Goal: Information Seeking & Learning: Learn about a topic

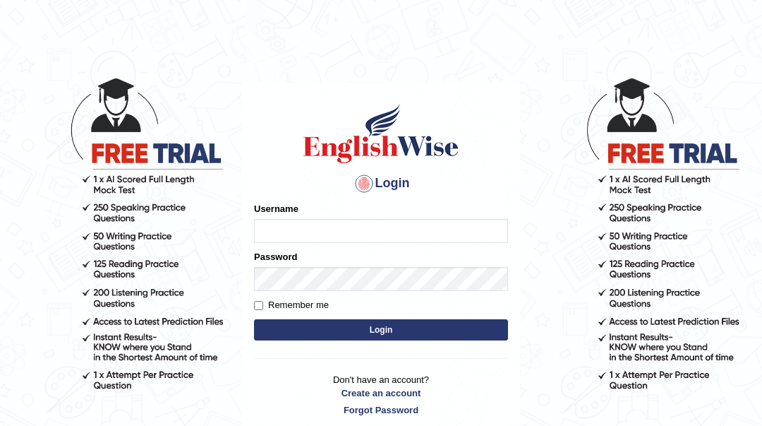
click at [282, 234] on input "Username" at bounding box center [381, 231] width 254 height 24
type input "Sahernuman"
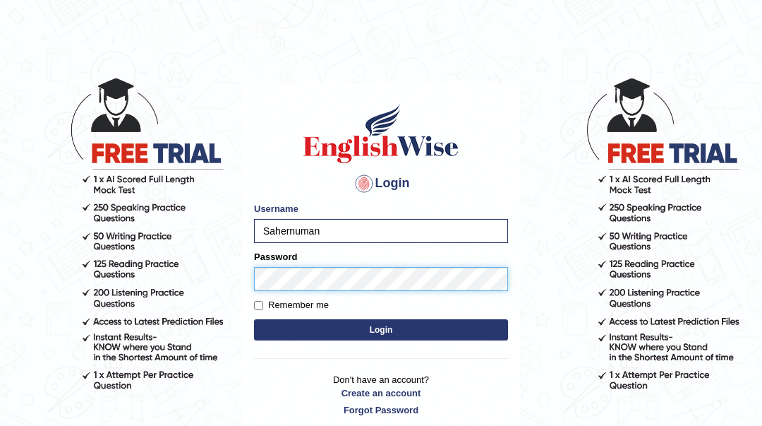
click at [254, 319] on button "Login" at bounding box center [381, 329] width 254 height 21
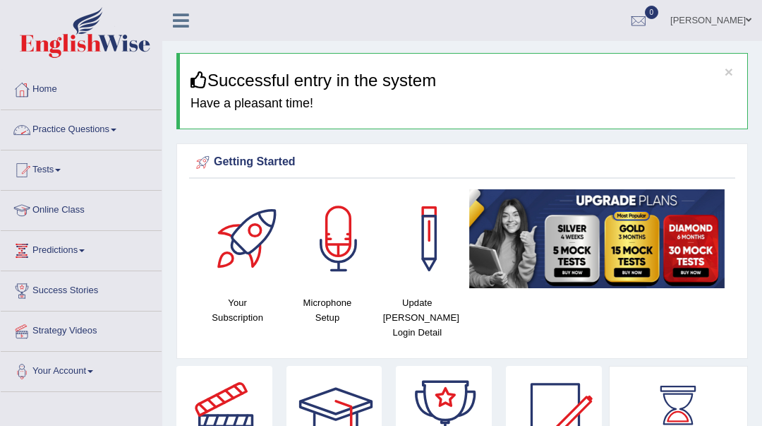
click at [98, 130] on link "Practice Questions" at bounding box center [81, 127] width 161 height 35
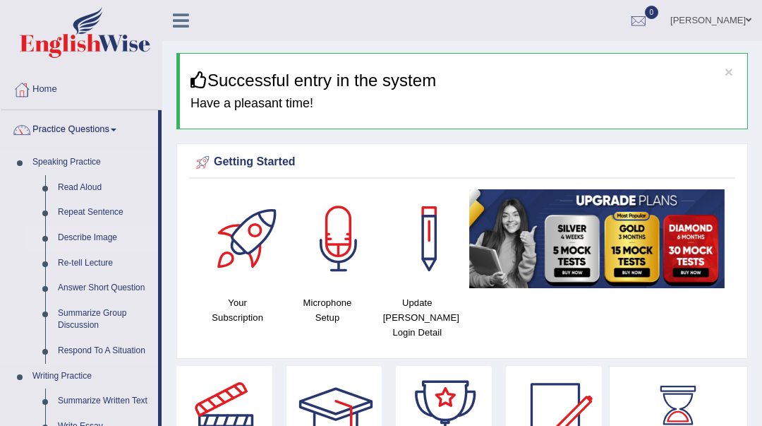
click at [111, 236] on link "Describe Image" at bounding box center [105, 237] width 107 height 25
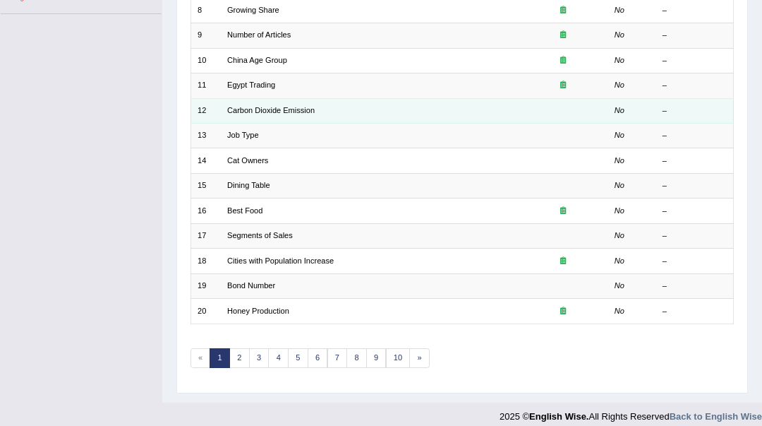
scroll to position [387, 0]
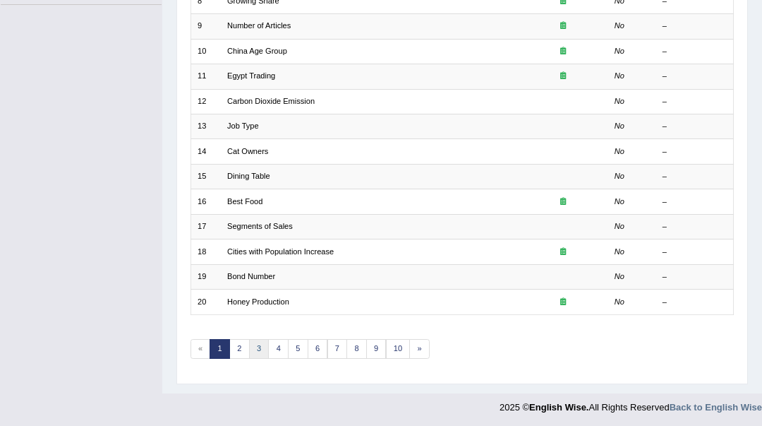
click at [258, 344] on link "3" at bounding box center [259, 349] width 20 height 20
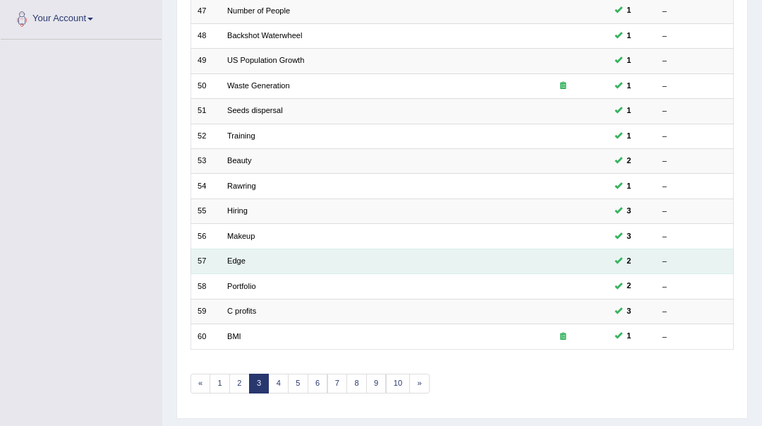
scroll to position [387, 0]
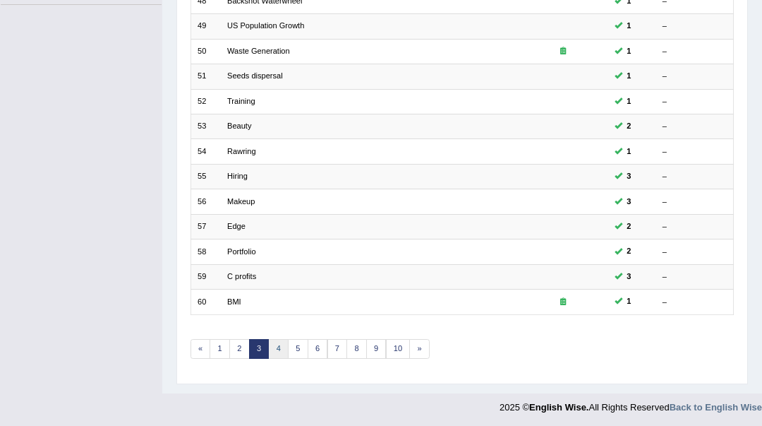
click at [272, 347] on link "4" at bounding box center [278, 349] width 20 height 20
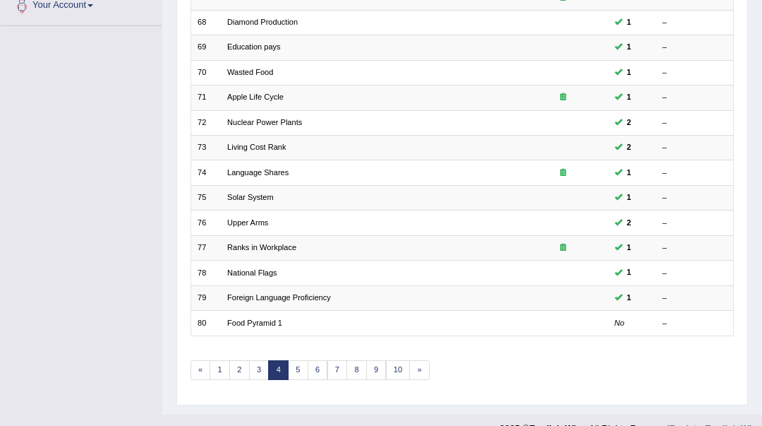
scroll to position [387, 0]
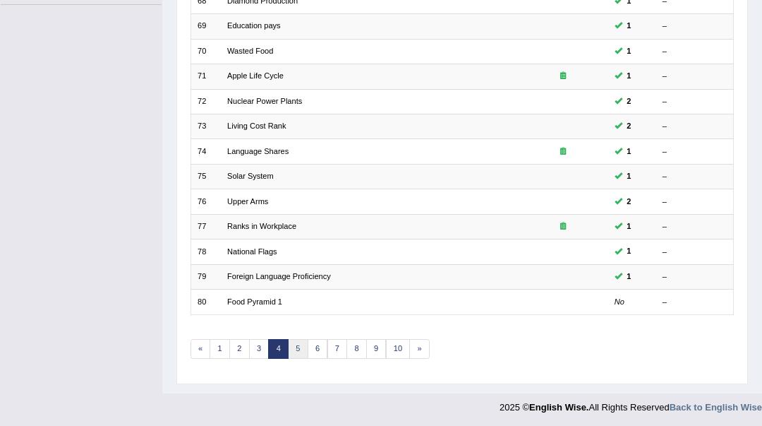
click at [295, 342] on link "5" at bounding box center [298, 349] width 20 height 20
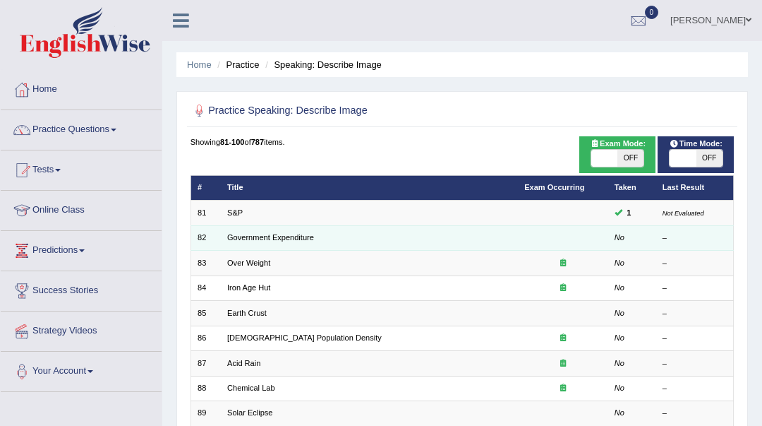
click at [318, 241] on td "Government Expenditure" at bounding box center [369, 237] width 297 height 25
click at [306, 234] on td "Government Expenditure" at bounding box center [369, 237] width 297 height 25
click at [304, 239] on link "Government Expenditure" at bounding box center [270, 237] width 87 height 8
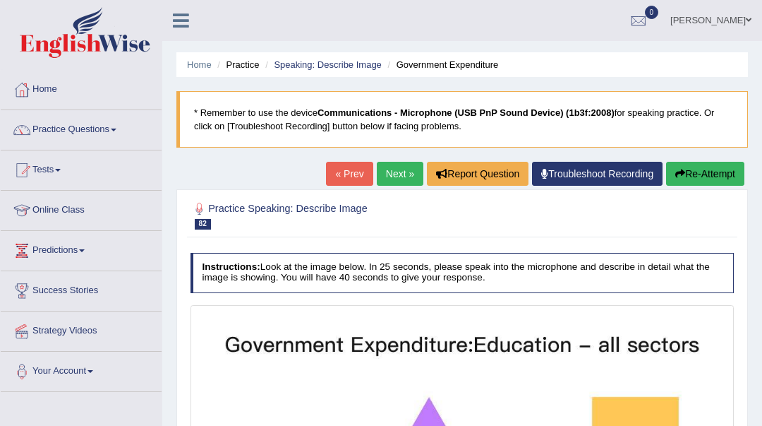
click at [392, 178] on link "Next »" at bounding box center [400, 174] width 47 height 24
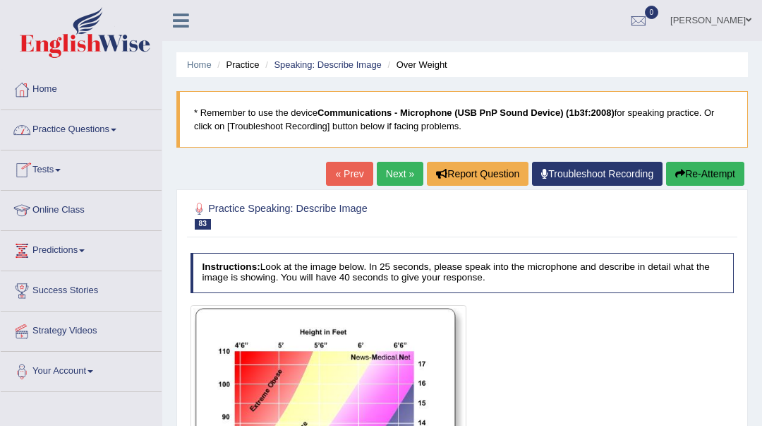
click at [96, 133] on link "Practice Questions" at bounding box center [81, 127] width 161 height 35
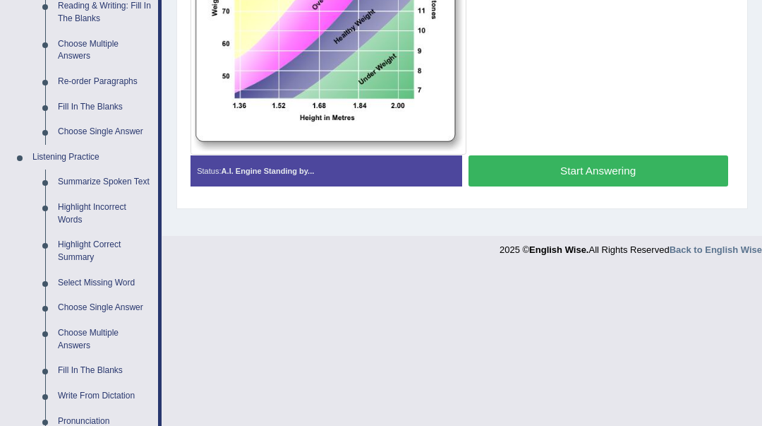
scroll to position [658, 0]
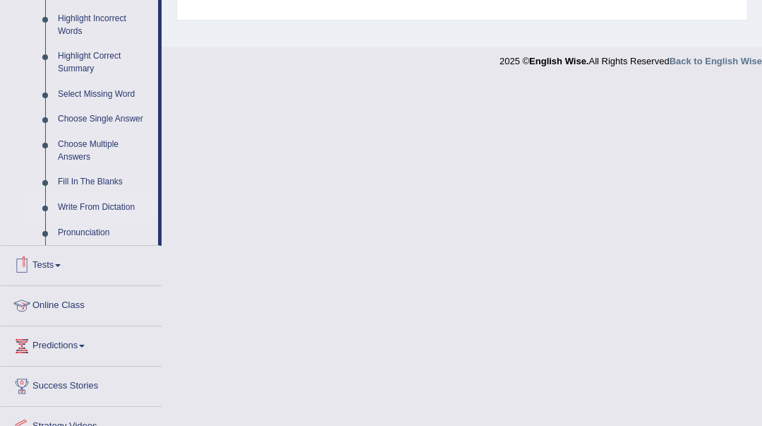
click at [132, 207] on link "Write From Dictation" at bounding box center [105, 207] width 107 height 25
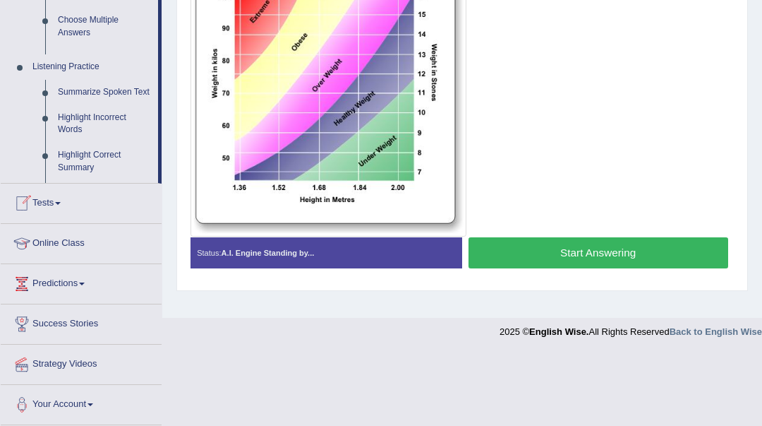
scroll to position [330, 0]
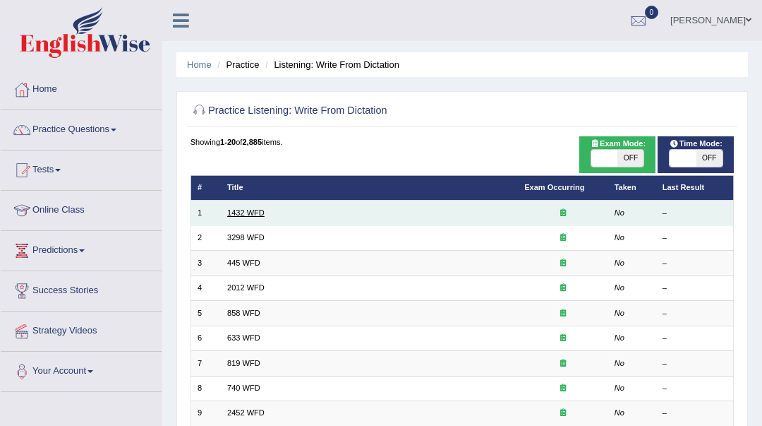
click at [238, 212] on link "1432 WFD" at bounding box center [245, 212] width 37 height 8
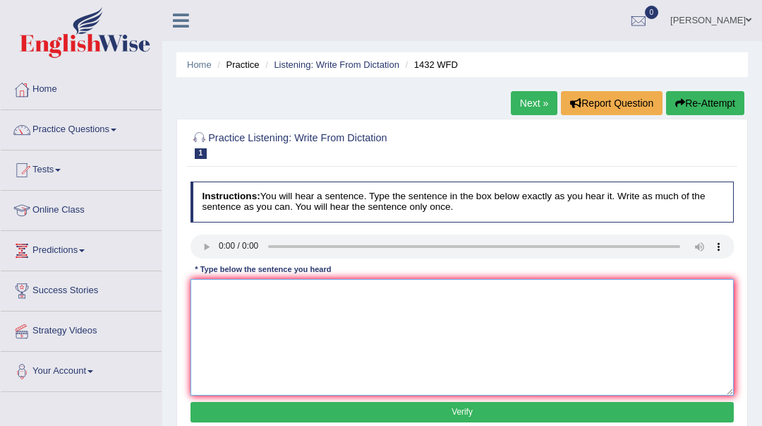
click at [215, 300] on textarea at bounding box center [463, 337] width 544 height 116
click at [205, 291] on textarea "more physical activity is benificial for you health" at bounding box center [463, 337] width 544 height 116
click at [383, 293] on textarea "More physical activity is benificial for you health" at bounding box center [463, 337] width 544 height 116
type textarea "More physical activity is benificial for you health."
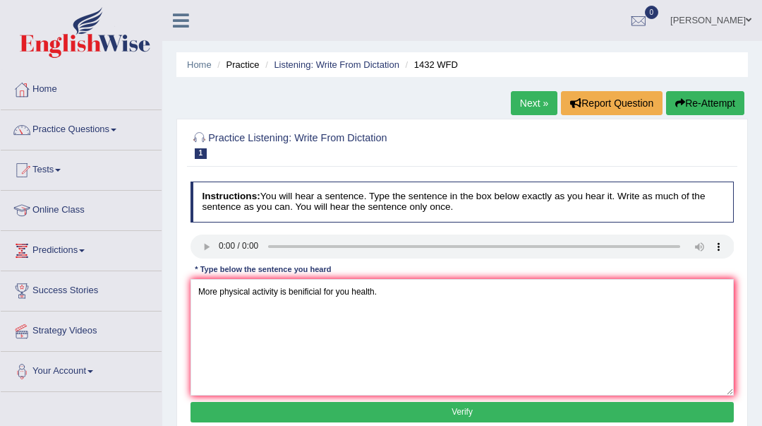
click at [375, 409] on button "Verify" at bounding box center [463, 412] width 544 height 20
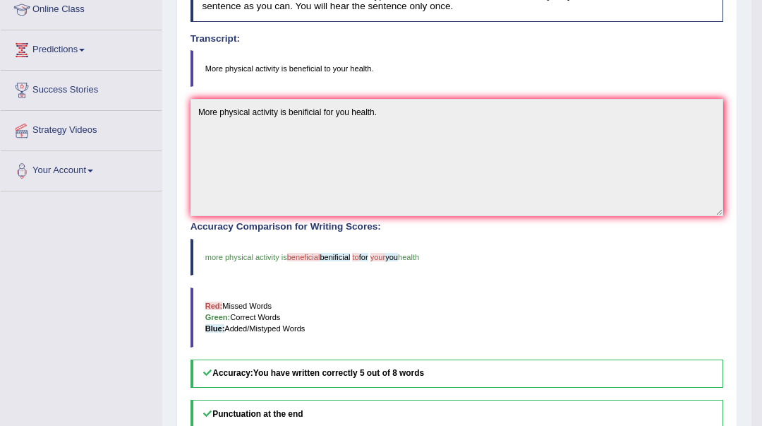
scroll to position [92, 0]
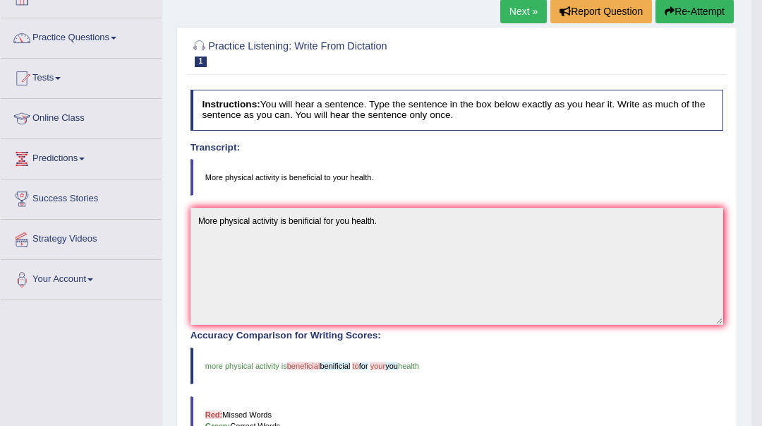
click at [524, 7] on link "Next »" at bounding box center [523, 11] width 47 height 24
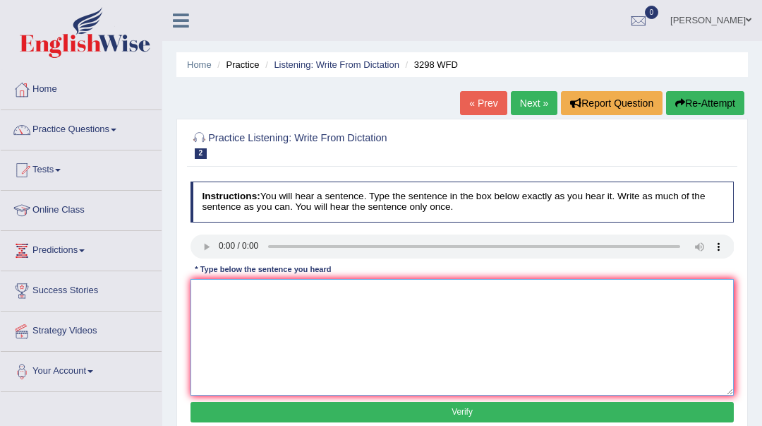
click at [203, 293] on textarea at bounding box center [463, 337] width 544 height 116
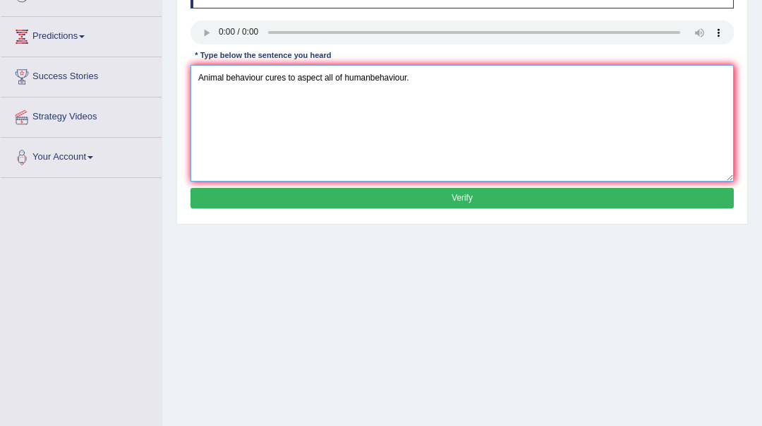
scroll to position [282, 0]
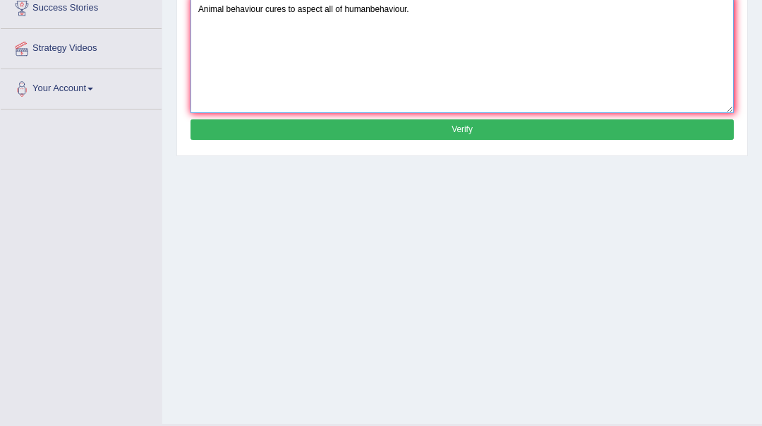
type textarea "Animal behaviour cures to aspect all of humanbehaviour."
click at [274, 135] on button "Verify" at bounding box center [463, 129] width 544 height 20
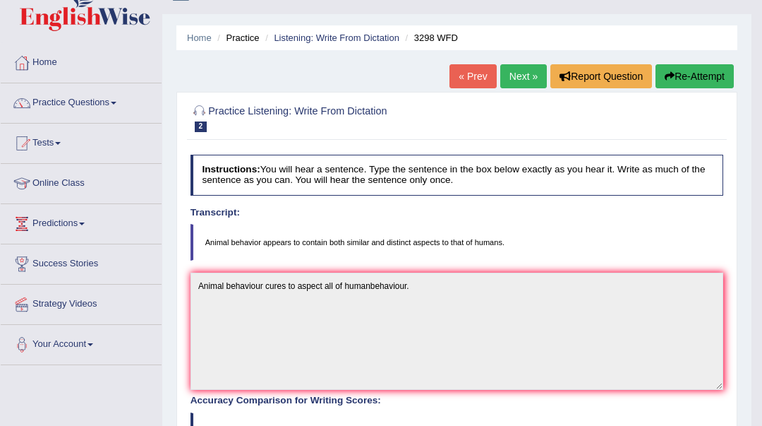
scroll to position [0, 0]
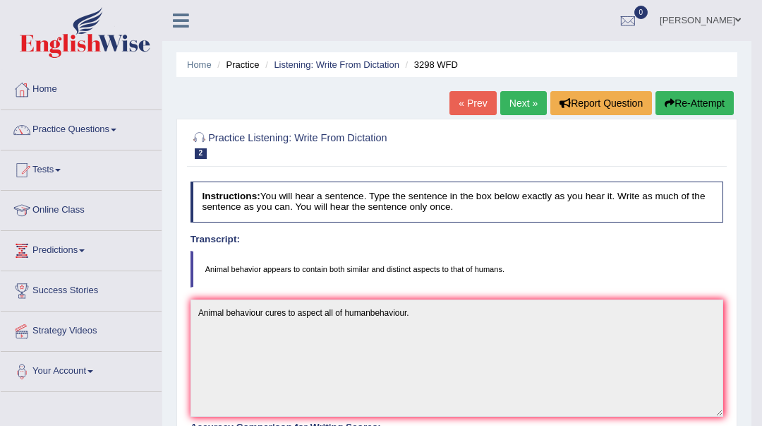
click at [512, 102] on link "Next »" at bounding box center [523, 103] width 47 height 24
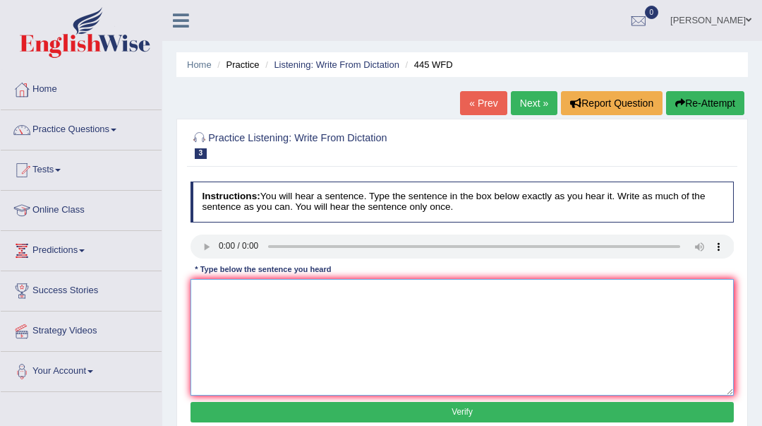
click at [217, 289] on textarea at bounding box center [463, 337] width 544 height 116
type textarea "The American have made a plan to land on Mars by a space ship."
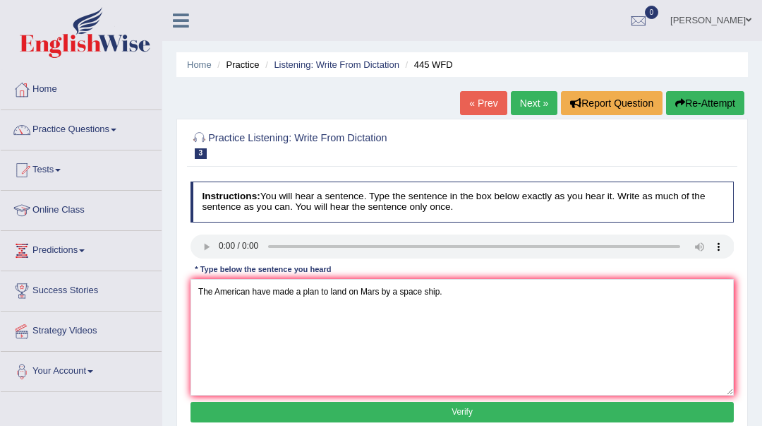
click at [322, 408] on button "Verify" at bounding box center [463, 412] width 544 height 20
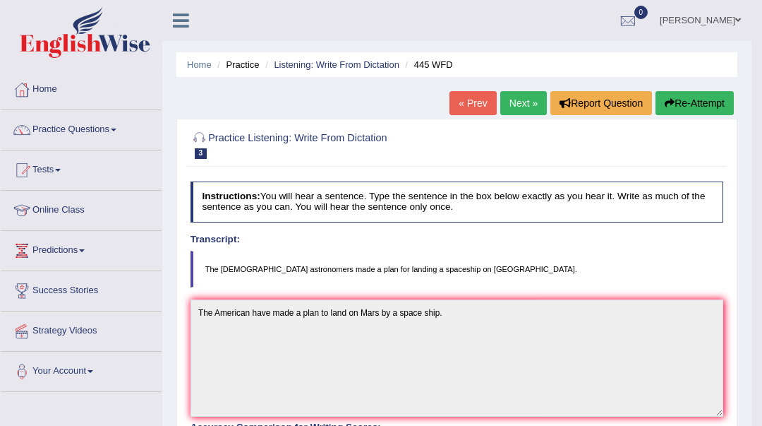
click at [515, 104] on link "Next »" at bounding box center [523, 103] width 47 height 24
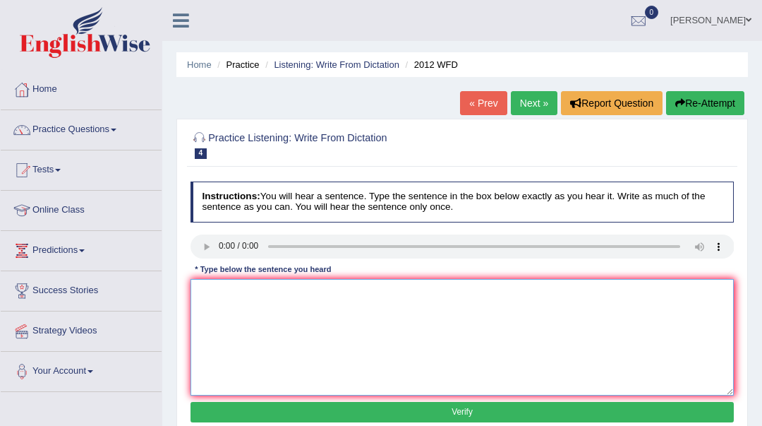
click at [215, 291] on textarea at bounding box center [463, 337] width 544 height 116
type textarea "There is a great deal of debate on this topic."
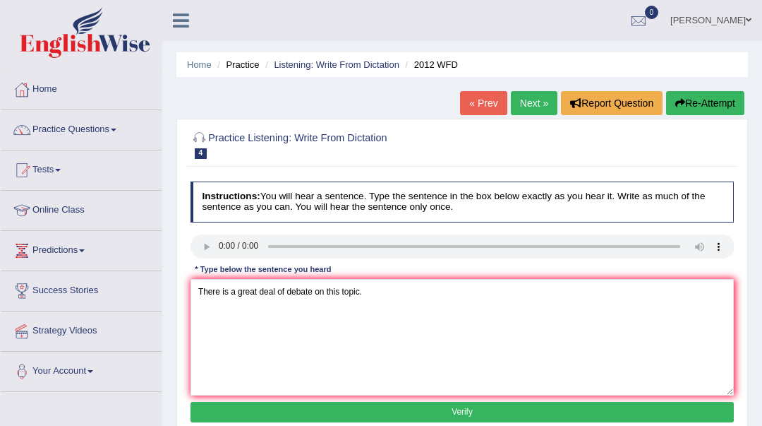
click at [301, 414] on button "Verify" at bounding box center [463, 412] width 544 height 20
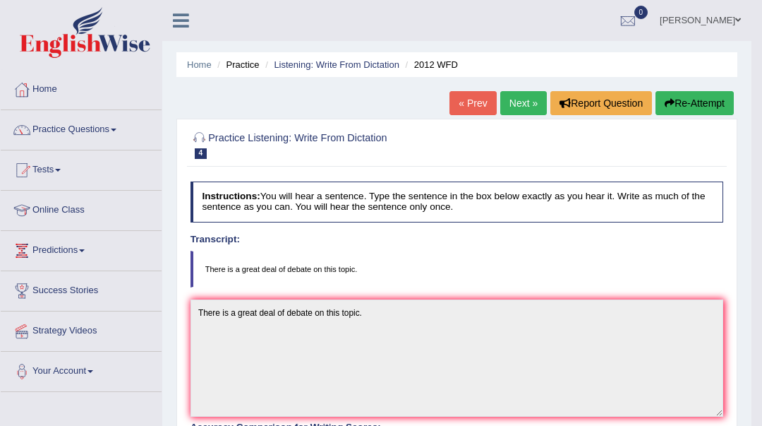
click at [528, 113] on link "Next »" at bounding box center [523, 103] width 47 height 24
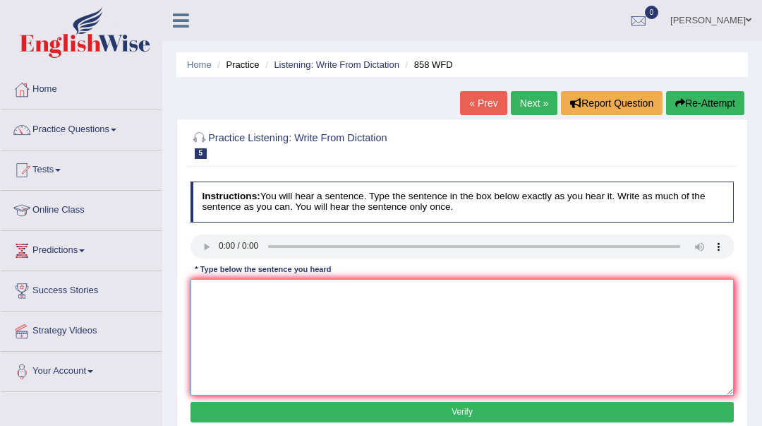
click at [198, 304] on textarea at bounding box center [463, 337] width 544 height 116
click at [314, 290] on textarea "The year of artificate atttracted historions" at bounding box center [463, 337] width 544 height 116
click at [371, 291] on textarea "The year of artificate atttracted the historions" at bounding box center [463, 337] width 544 height 116
type textarea "The year of artificate atttracted the historions."
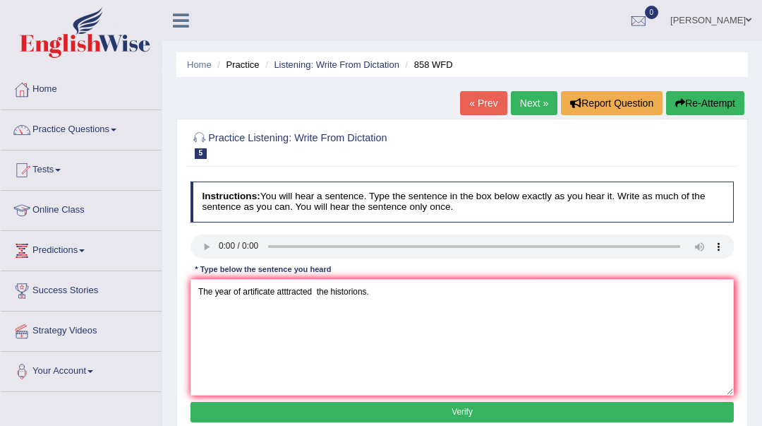
click at [464, 410] on button "Verify" at bounding box center [463, 412] width 544 height 20
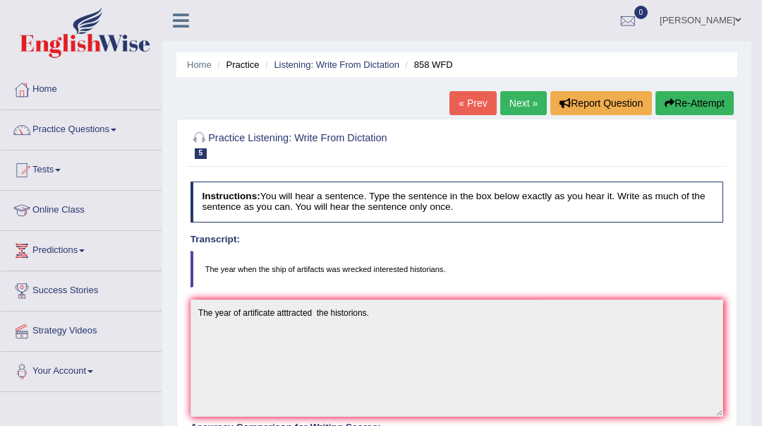
click at [517, 112] on link "Next »" at bounding box center [523, 103] width 47 height 24
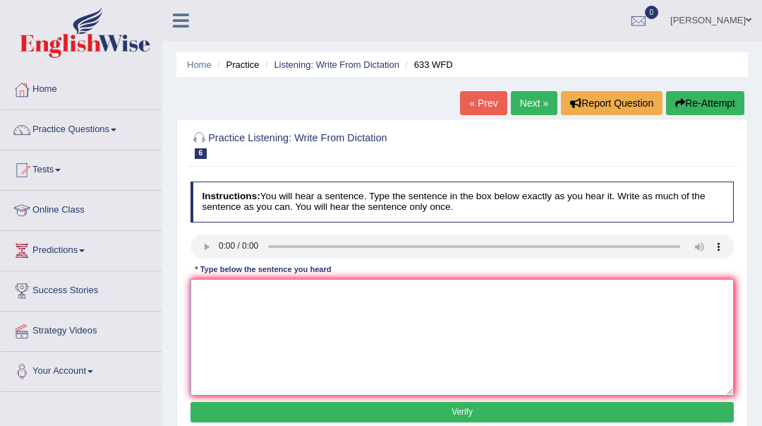
click at [208, 306] on textarea at bounding box center [463, 337] width 544 height 116
click at [251, 292] on textarea "Resesrch shoes that exercising" at bounding box center [463, 337] width 544 height 116
click at [323, 295] on textarea "Resesrch showes that exercising" at bounding box center [463, 337] width 544 height 116
click at [287, 291] on textarea "Resesrch showes that exercising" at bounding box center [463, 337] width 544 height 116
click at [280, 291] on textarea "Resesrch showes that exercising" at bounding box center [463, 337] width 544 height 116
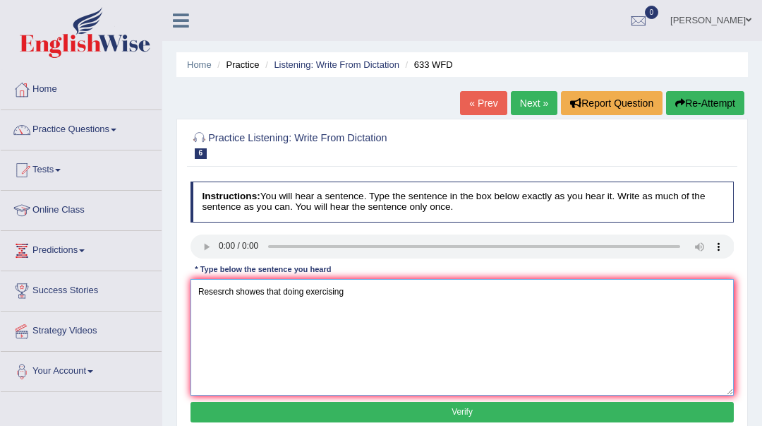
click at [345, 293] on textarea "Resesrch showes that doing exercising" at bounding box center [463, 337] width 544 height 116
type textarea "Resesrch showes that doing exercising may feel better."
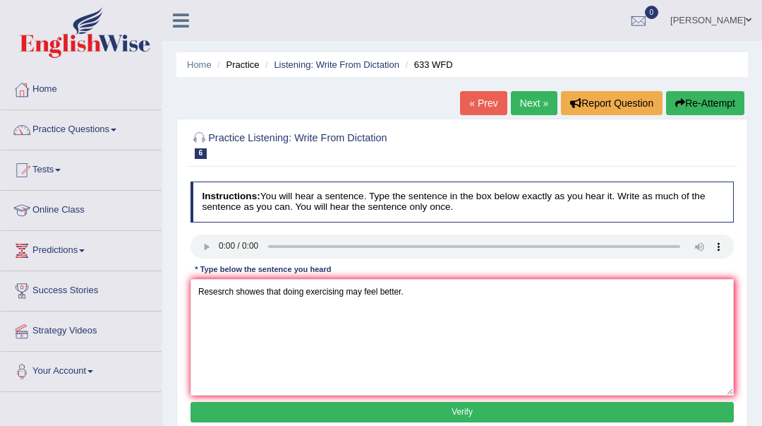
click at [356, 399] on div "Instructions: You will hear a sentence. Type the sentence in the box below exac…" at bounding box center [462, 304] width 550 height 256
click at [355, 409] on button "Verify" at bounding box center [463, 412] width 544 height 20
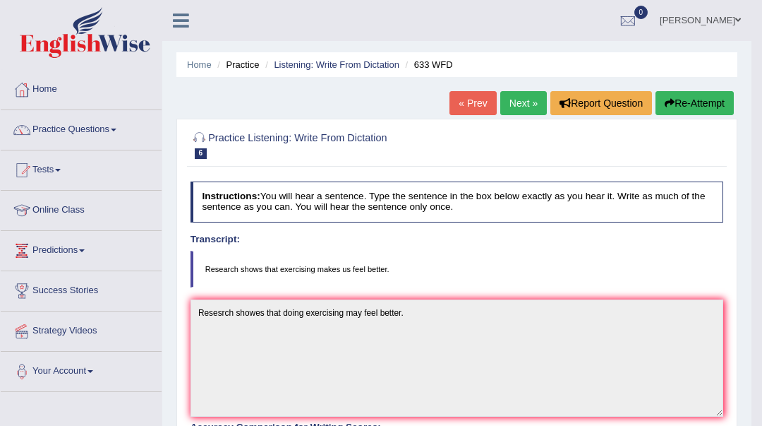
click at [510, 104] on link "Next »" at bounding box center [523, 103] width 47 height 24
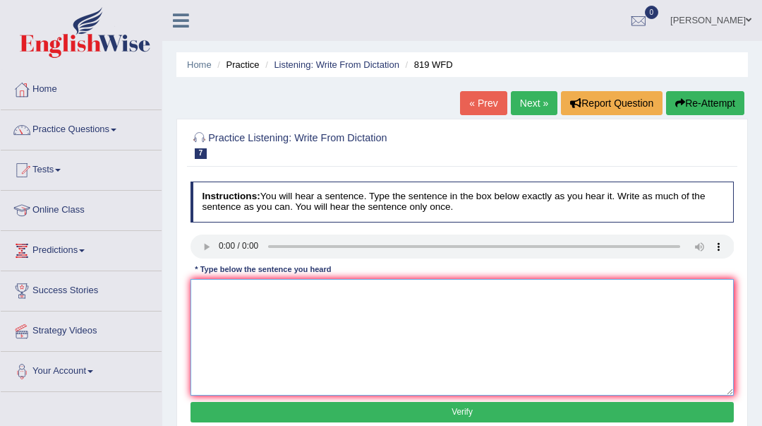
click at [215, 311] on textarea at bounding box center [463, 337] width 544 height 116
type textarea "Plants are able to coninue going through the life."
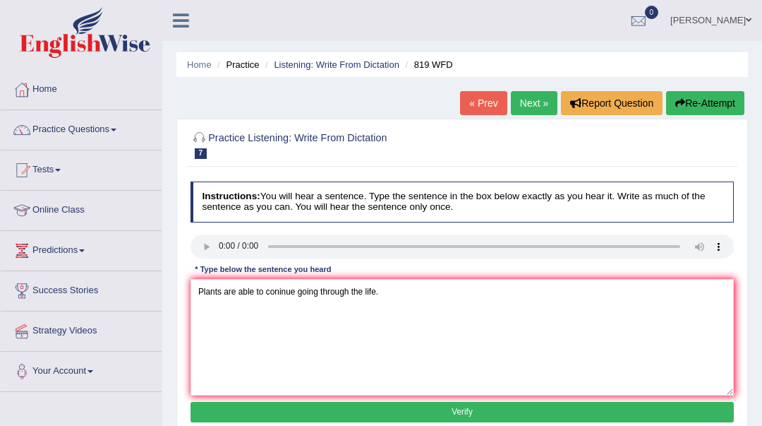
click at [306, 404] on button "Verify" at bounding box center [463, 412] width 544 height 20
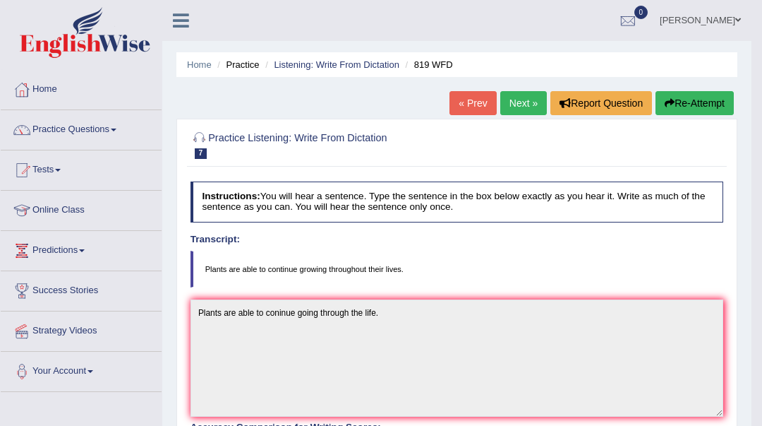
click at [523, 96] on link "Next »" at bounding box center [523, 103] width 47 height 24
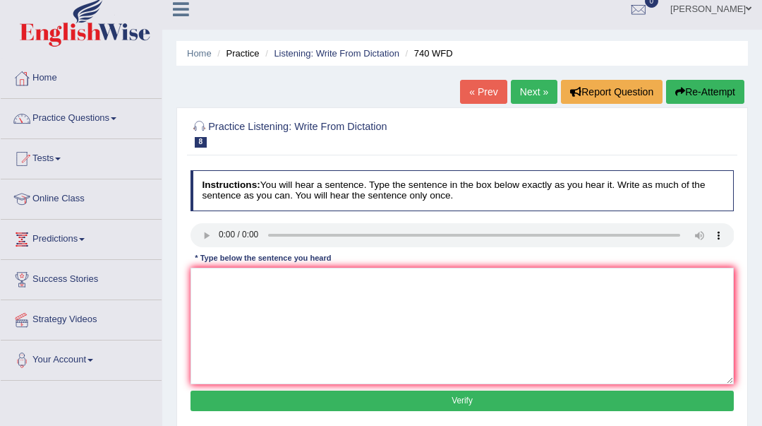
scroll to position [188, 0]
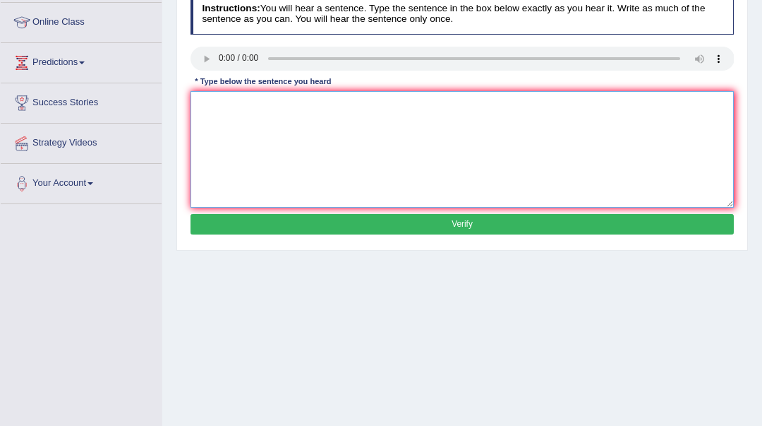
click at [222, 126] on textarea at bounding box center [463, 149] width 544 height 116
type textarea "A series fo observation were carried out through the classrooms."
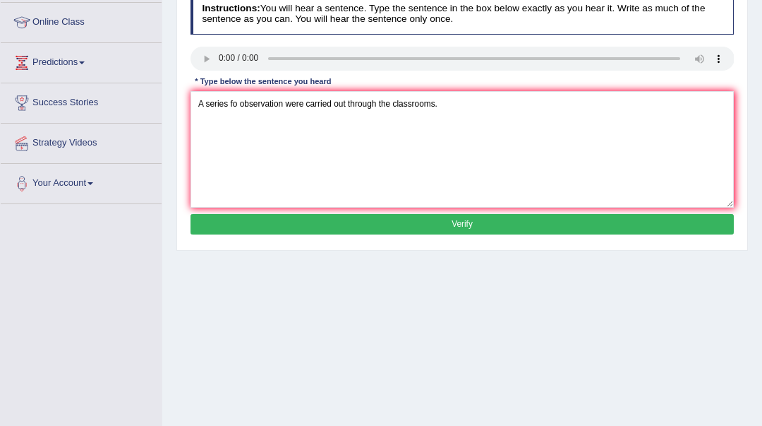
click at [216, 228] on button "Verify" at bounding box center [463, 224] width 544 height 20
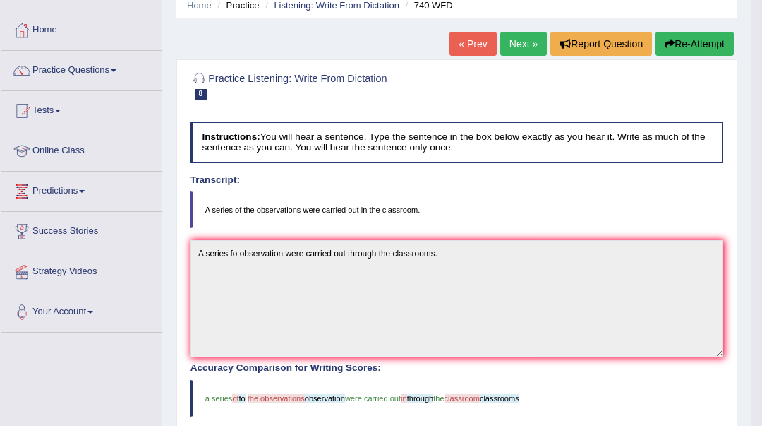
scroll to position [0, 0]
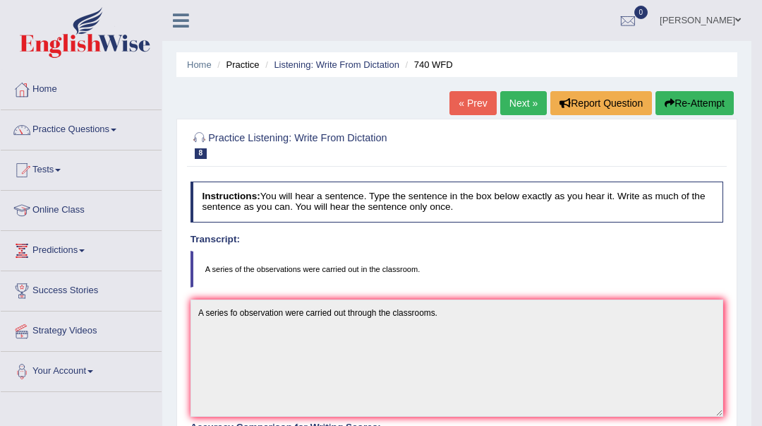
click at [510, 103] on link "Next »" at bounding box center [523, 103] width 47 height 24
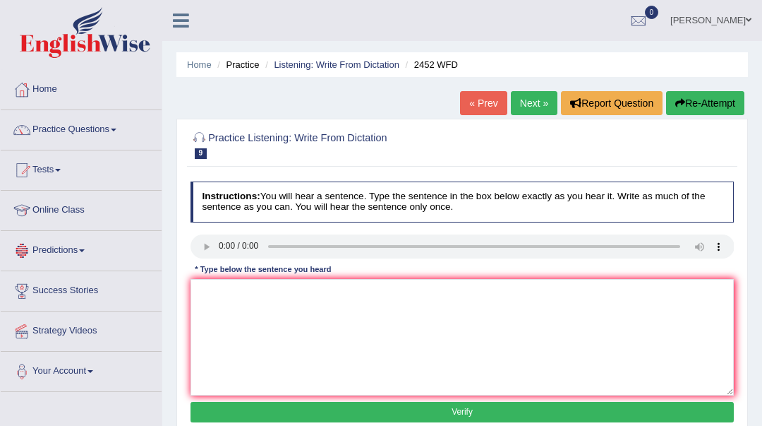
click at [82, 252] on link "Predictions" at bounding box center [81, 248] width 161 height 35
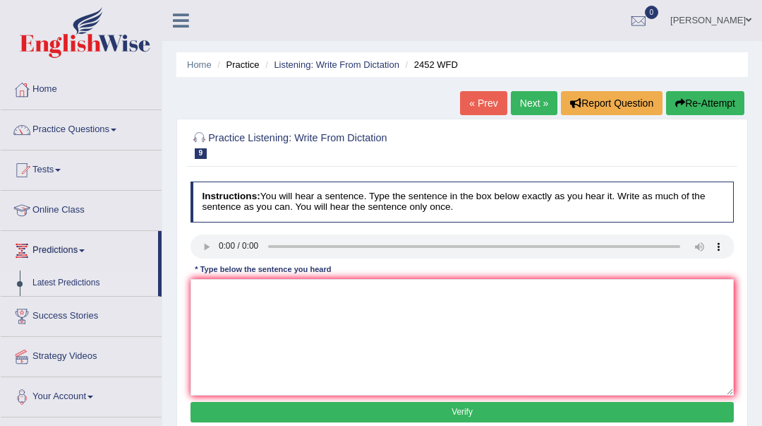
click at [71, 284] on link "Latest Predictions" at bounding box center [92, 282] width 132 height 25
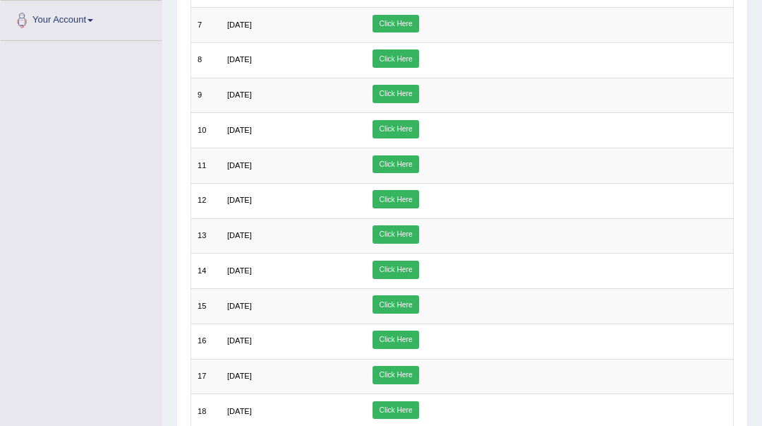
scroll to position [94, 0]
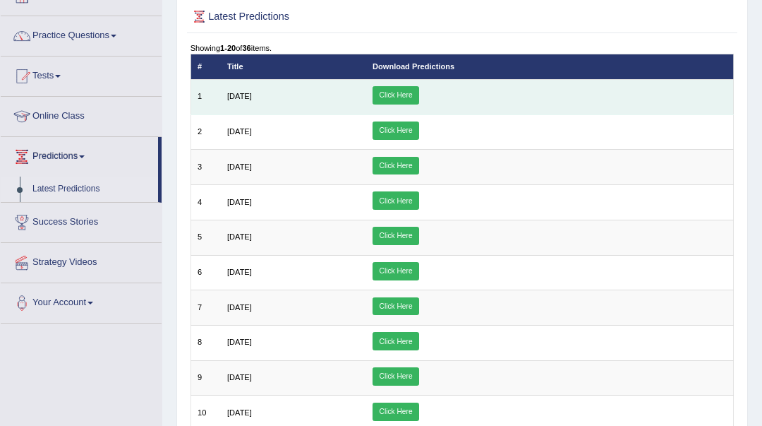
click at [419, 95] on link "Click Here" at bounding box center [396, 95] width 47 height 18
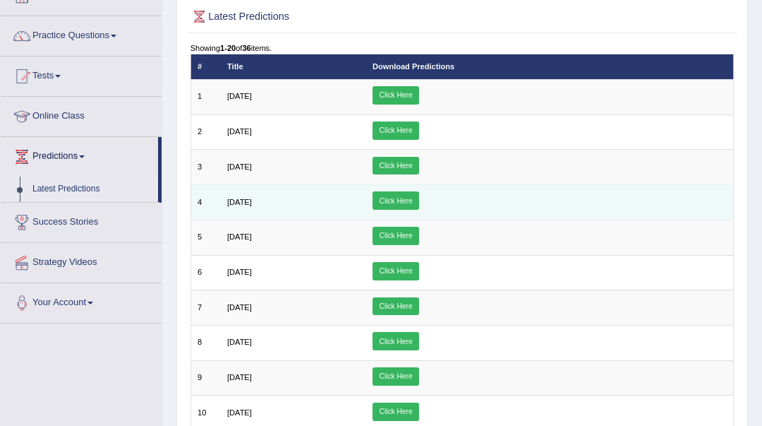
scroll to position [0, 0]
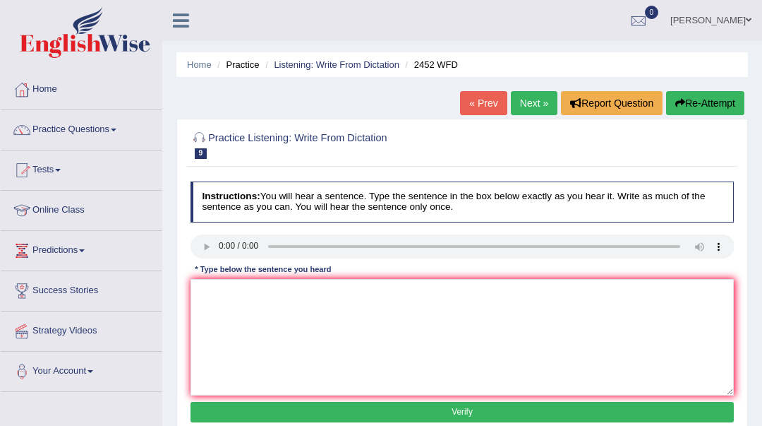
click at [75, 133] on link "Practice Questions" at bounding box center [81, 127] width 161 height 35
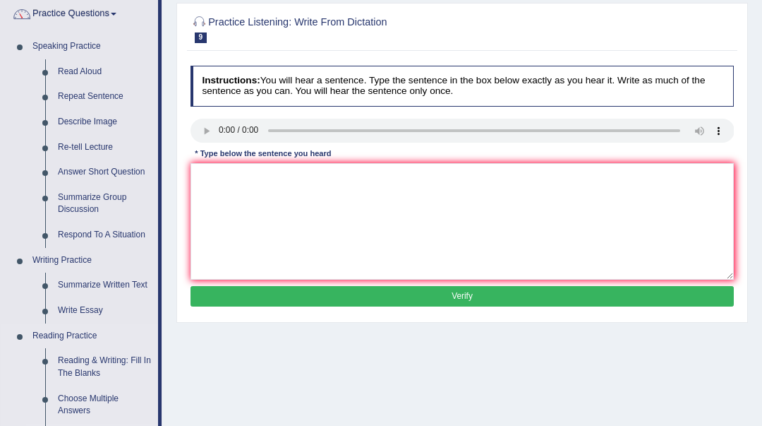
scroll to position [94, 0]
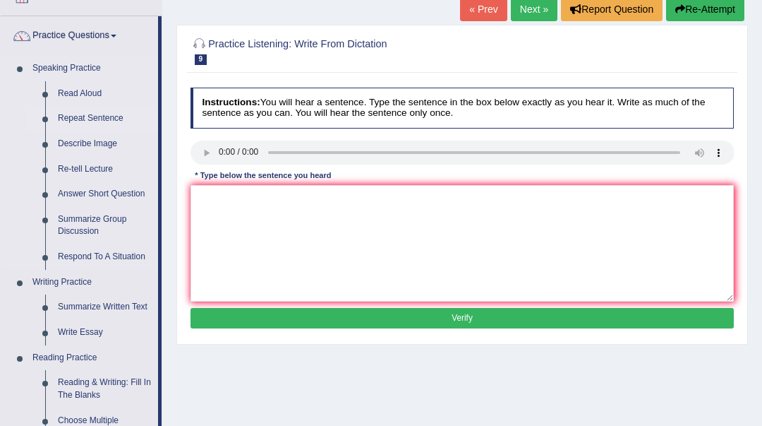
click at [115, 120] on link "Repeat Sentence" at bounding box center [105, 118] width 107 height 25
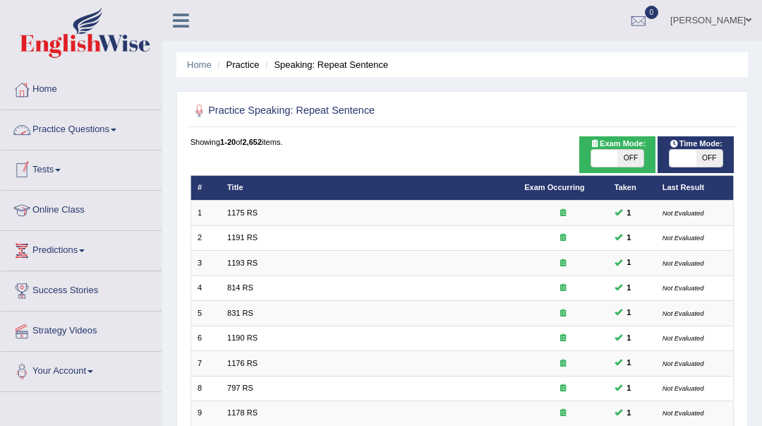
click at [66, 128] on link "Practice Questions" at bounding box center [81, 127] width 161 height 35
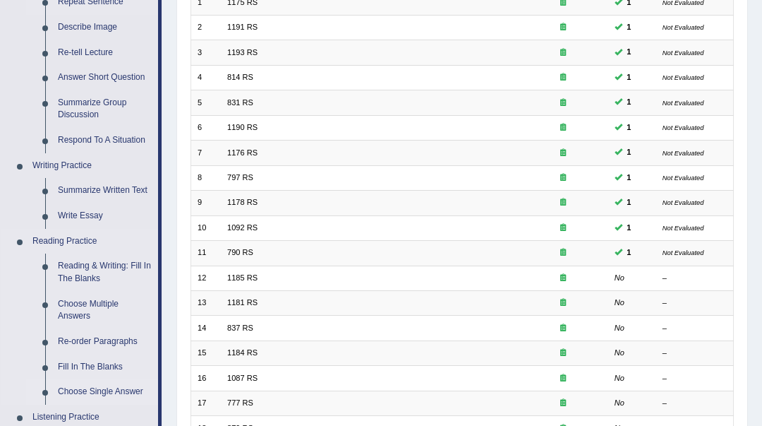
scroll to position [188, 0]
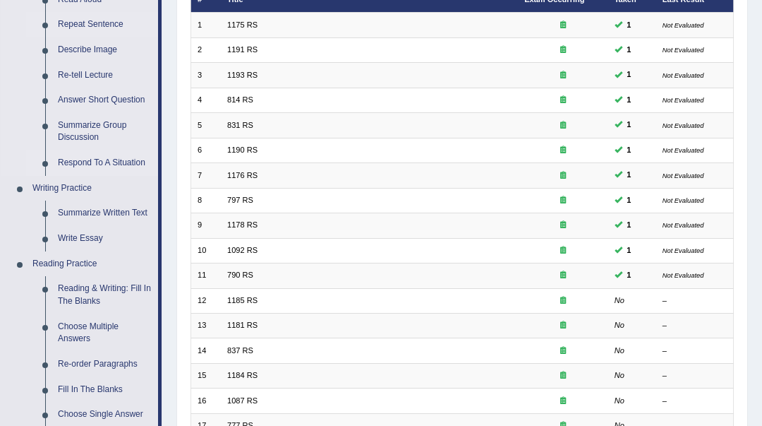
click at [106, 164] on link "Respond To A Situation" at bounding box center [105, 162] width 107 height 25
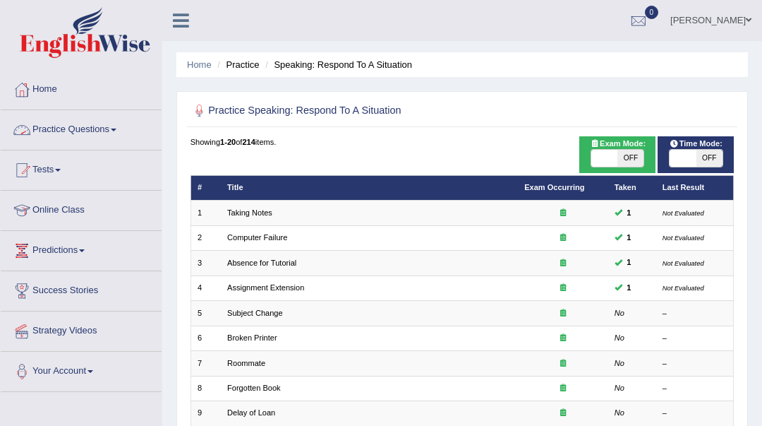
click at [93, 126] on link "Practice Questions" at bounding box center [81, 127] width 161 height 35
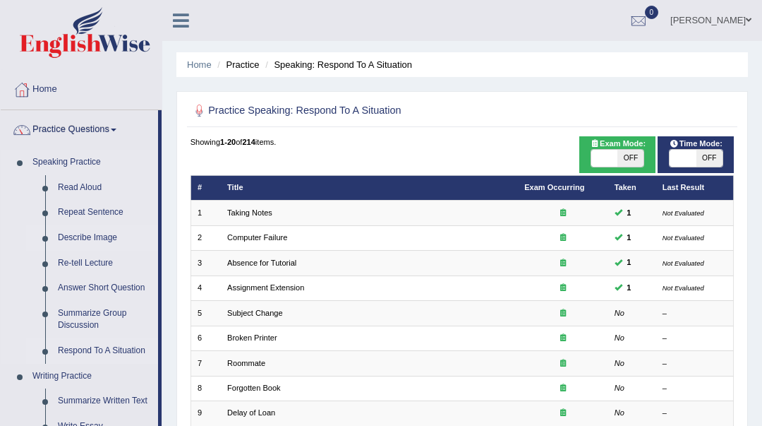
click at [109, 236] on link "Describe Image" at bounding box center [105, 237] width 107 height 25
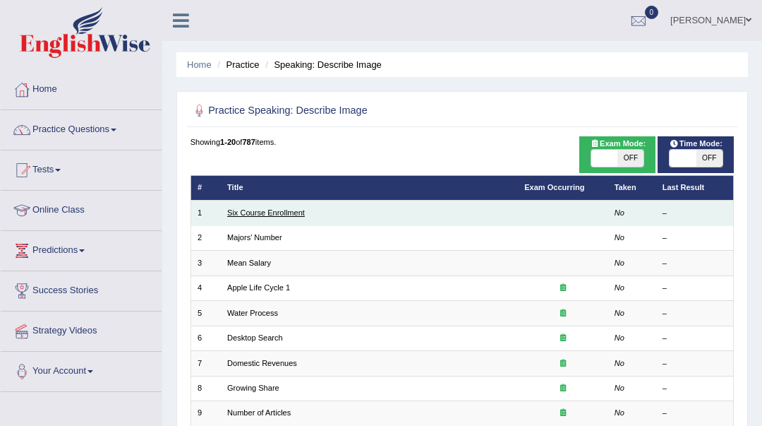
click at [277, 217] on link "Six Course Enrollment" at bounding box center [266, 212] width 78 height 8
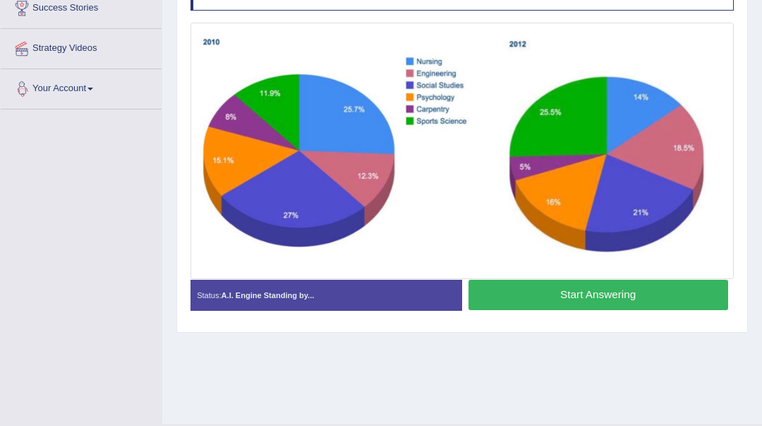
scroll to position [188, 0]
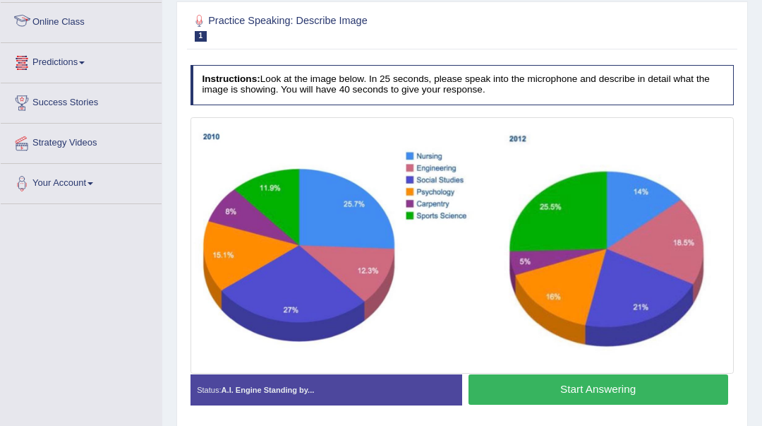
click at [64, 17] on link "Online Class" at bounding box center [81, 20] width 161 height 35
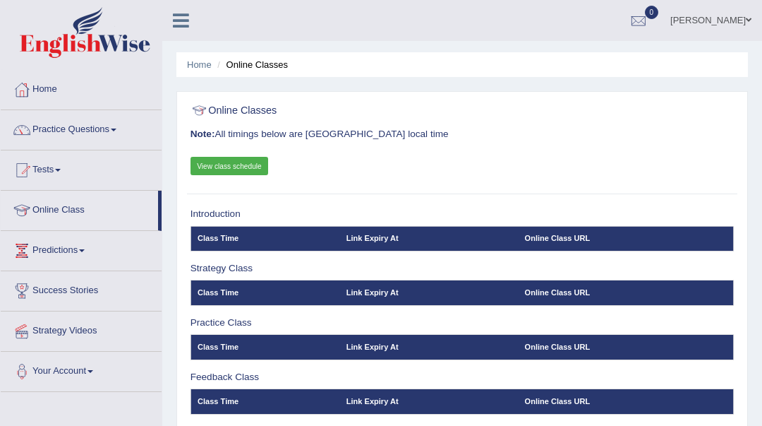
click at [262, 170] on link "View class schedule" at bounding box center [230, 166] width 78 height 18
click at [112, 130] on link "Practice Questions" at bounding box center [81, 127] width 161 height 35
click at [117, 133] on link "Practice Questions" at bounding box center [81, 127] width 161 height 35
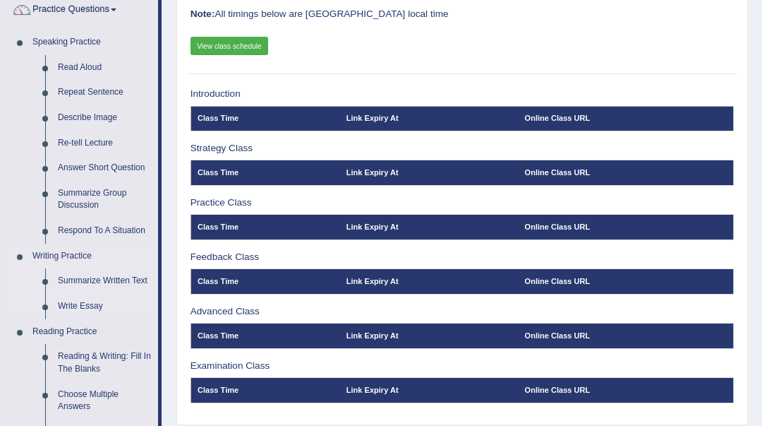
scroll to position [188, 0]
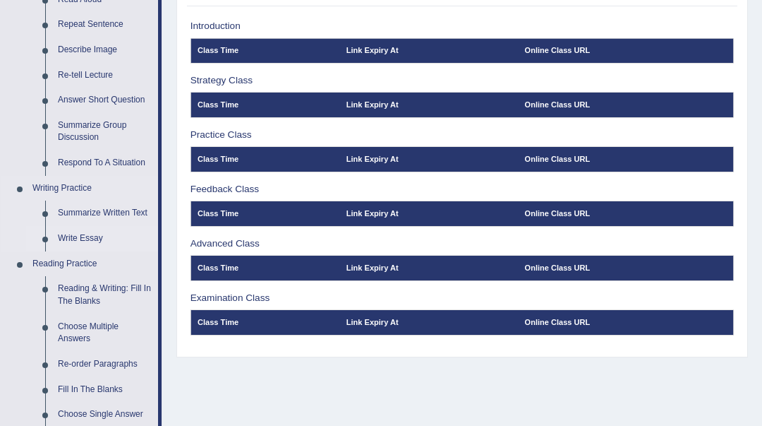
click at [92, 234] on link "Write Essay" at bounding box center [105, 238] width 107 height 25
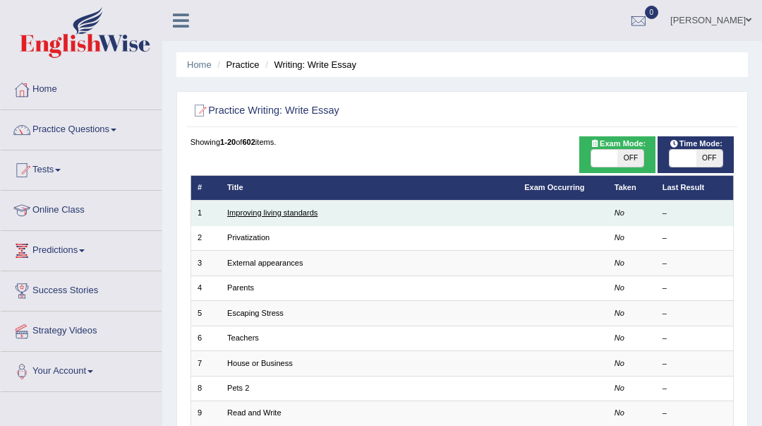
click at [282, 214] on link "Improving living standards" at bounding box center [272, 212] width 90 height 8
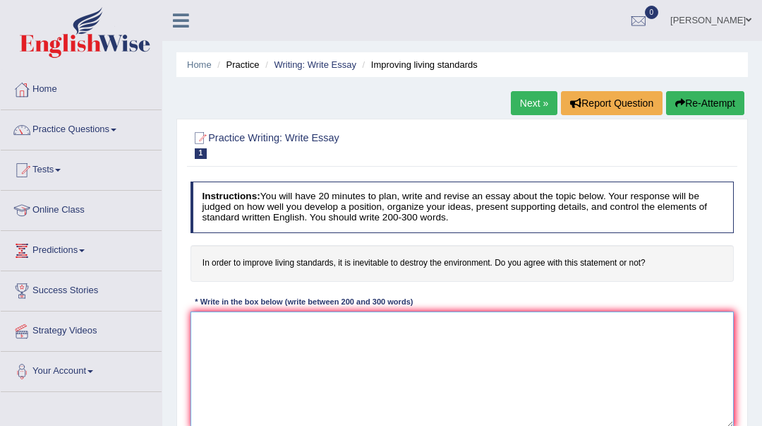
click at [248, 320] on textarea at bounding box center [463, 369] width 544 height 116
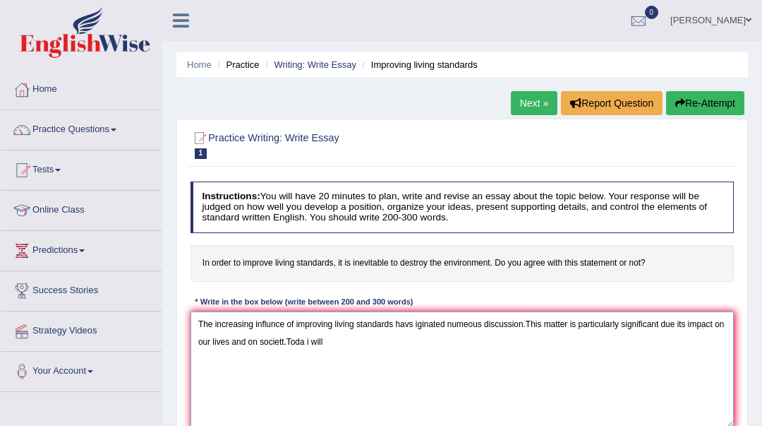
click at [304, 342] on textarea "The increasing influnce of improving living standards havs iginated numeous dis…" at bounding box center [463, 369] width 544 height 116
click at [332, 338] on textarea "The increasing influnce of improving living standards havs iginated numeous dis…" at bounding box center [463, 369] width 544 height 116
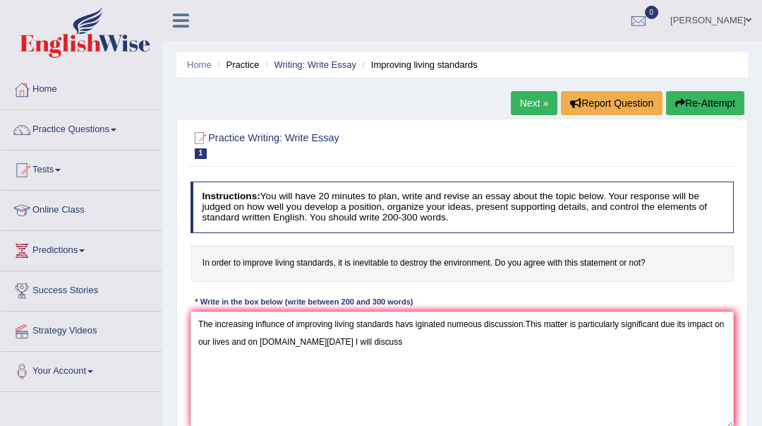
click at [405, 296] on div "* Write in the box below (write between 200 and 300 words)" at bounding box center [304, 302] width 227 height 12
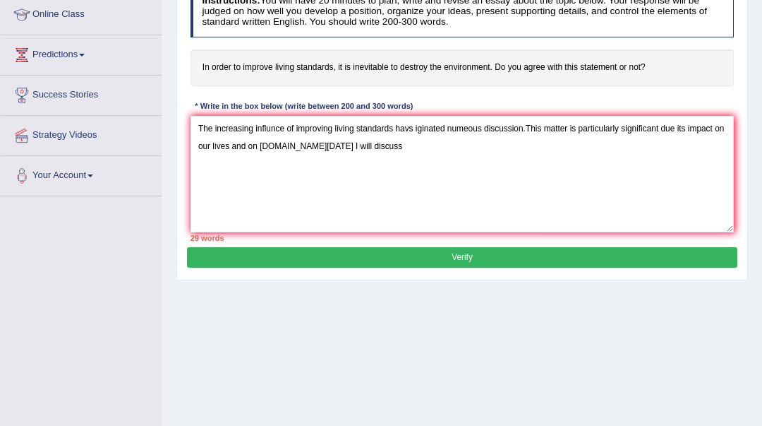
scroll to position [127, 0]
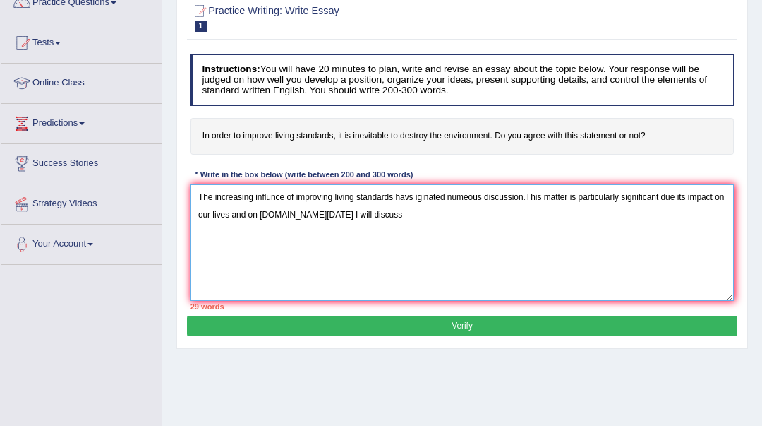
click at [370, 213] on textarea "The increasing influnce of improving living standards havs iginated numeous dis…" at bounding box center [463, 242] width 544 height 116
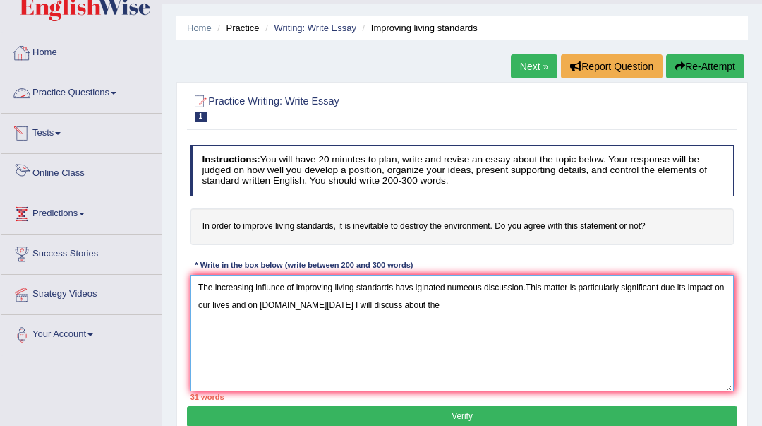
scroll to position [32, 0]
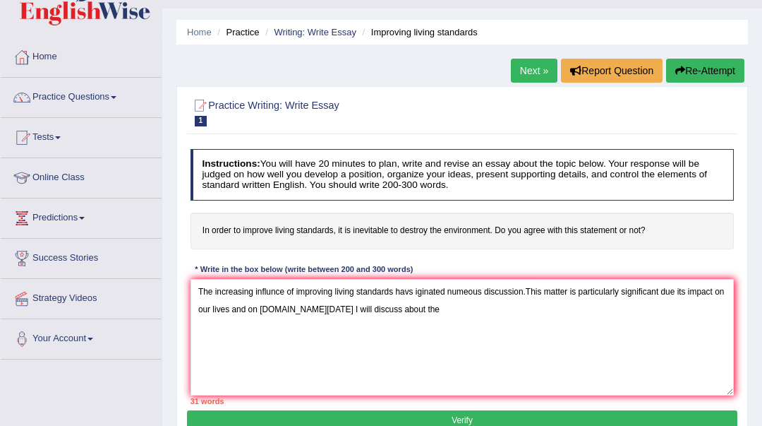
click at [78, 98] on link "Practice Questions" at bounding box center [81, 95] width 161 height 35
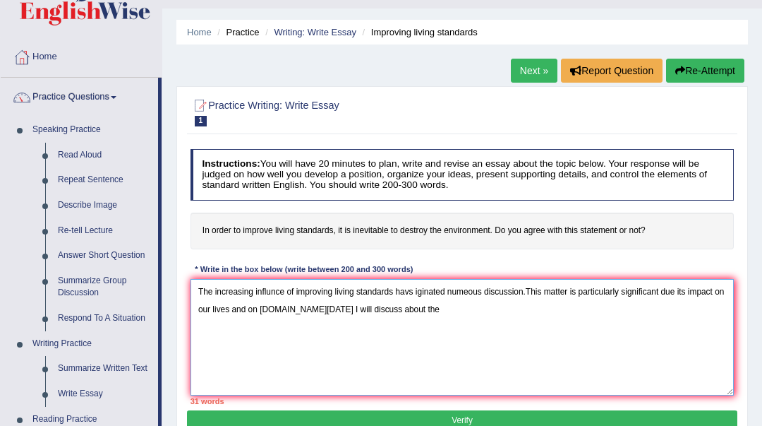
click at [520, 290] on textarea "The increasing influnce of improving living standards havs iginated numeous dis…" at bounding box center [463, 337] width 544 height 116
click at [524, 294] on textarea "The increasing influnce of improving living standards havs iginated numeous dis…" at bounding box center [463, 337] width 544 height 116
drag, startPoint x: 295, startPoint y: 308, endPoint x: 258, endPoint y: 312, distance: 36.9
click at [258, 312] on textarea "The increasing influnce of improving living standards havs iginated numeous dis…" at bounding box center [463, 337] width 544 height 116
drag, startPoint x: 296, startPoint y: 307, endPoint x: 303, endPoint y: 310, distance: 8.3
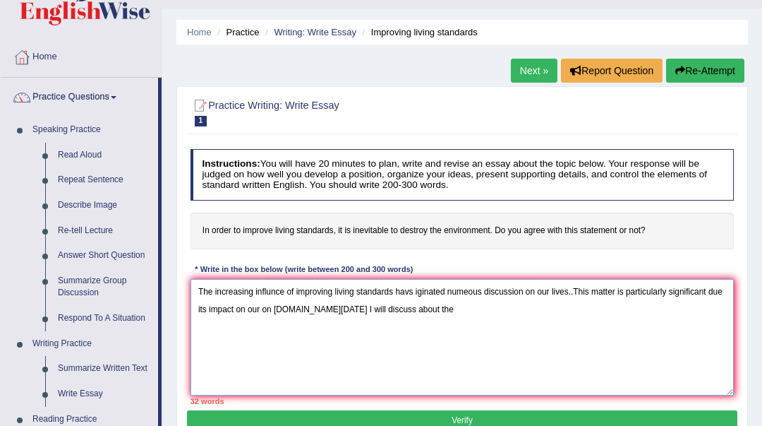
click at [297, 307] on textarea "The increasing influnce of improving living standards havs iginated numeous dis…" at bounding box center [463, 337] width 544 height 116
drag, startPoint x: 303, startPoint y: 310, endPoint x: 311, endPoint y: 342, distance: 32.9
click at [303, 311] on textarea "The increasing influnce of improving living standards havs iginated numeous dis…" at bounding box center [463, 337] width 544 height 116
click at [311, 307] on textarea "The increasing influnce of improving living standards havs iginated numeous dis…" at bounding box center [463, 337] width 544 height 116
drag, startPoint x: 426, startPoint y: 308, endPoint x: 399, endPoint y: 306, distance: 26.9
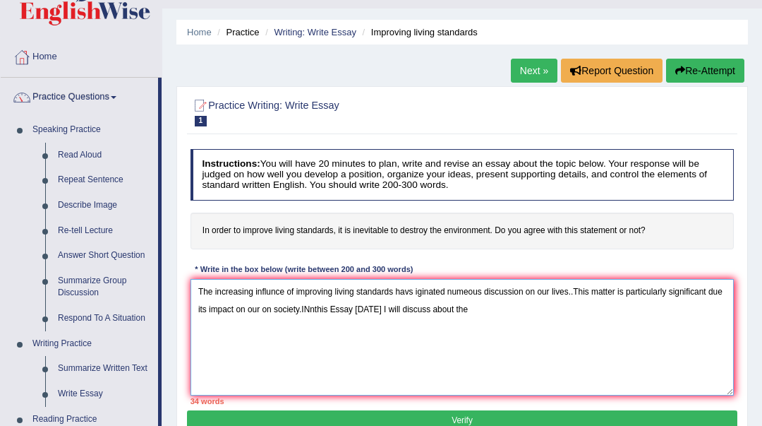
click at [399, 306] on textarea "The increasing influnce of improving living standards havs iginated numeous dis…" at bounding box center [463, 337] width 544 height 116
click at [476, 311] on textarea "The increasing influnce of improving living standards havs iginated numeous dis…" at bounding box center [463, 337] width 544 height 116
click at [308, 309] on textarea "The increasing influnce of improving living standards havs iginated numeous dis…" at bounding box center [463, 337] width 544 height 116
click at [308, 310] on textarea "The increasing influnce of improving living standards havs iginated numeous dis…" at bounding box center [463, 337] width 544 height 116
drag, startPoint x: 487, startPoint y: 310, endPoint x: 460, endPoint y: 311, distance: 26.8
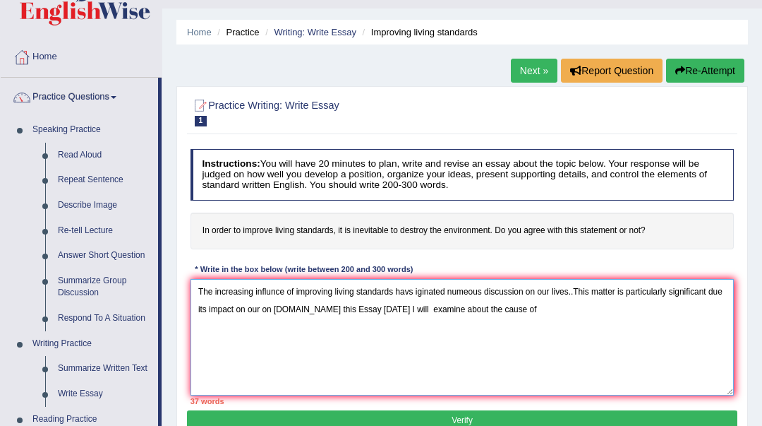
click at [460, 311] on textarea "The increasing influnce of improving living standards havs iginated numeous dis…" at bounding box center [463, 337] width 544 height 116
drag, startPoint x: 514, startPoint y: 329, endPoint x: 502, endPoint y: 316, distance: 18.0
click at [514, 329] on textarea "The increasing influnce of improving living standards havs iginated numeous dis…" at bounding box center [463, 337] width 544 height 116
drag, startPoint x: 492, startPoint y: 310, endPoint x: 470, endPoint y: 311, distance: 21.9
click at [471, 309] on textarea "The increasing influnce of improving living standards havs iginated numeous dis…" at bounding box center [463, 337] width 544 height 116
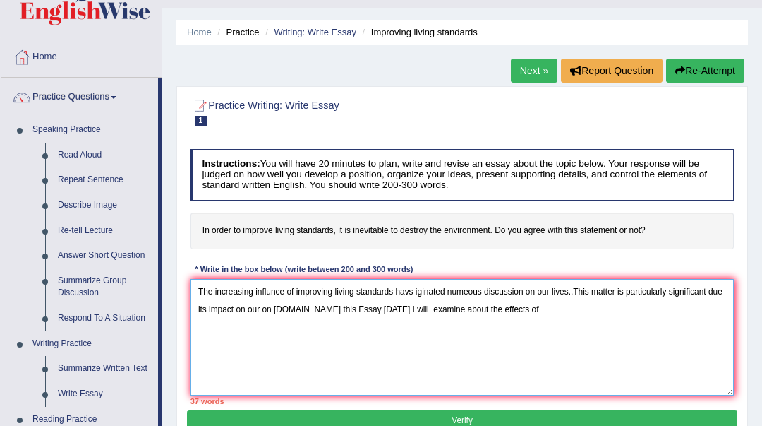
click at [512, 314] on textarea "The increasing influnce of improving living standards havs iginated numeous dis…" at bounding box center [463, 337] width 544 height 116
drag, startPoint x: 299, startPoint y: 308, endPoint x: 251, endPoint y: 299, distance: 48.9
click at [273, 312] on textarea "The increasing influnce of improving living standards havs iginated numeous dis…" at bounding box center [463, 337] width 544 height 116
click at [256, 321] on textarea "The increasing influnce of improving living standards havs iginated numeous dis…" at bounding box center [463, 337] width 544 height 116
paste textarea "One of the (primary advantages/ main causes / major problems) of (essay topic) …"
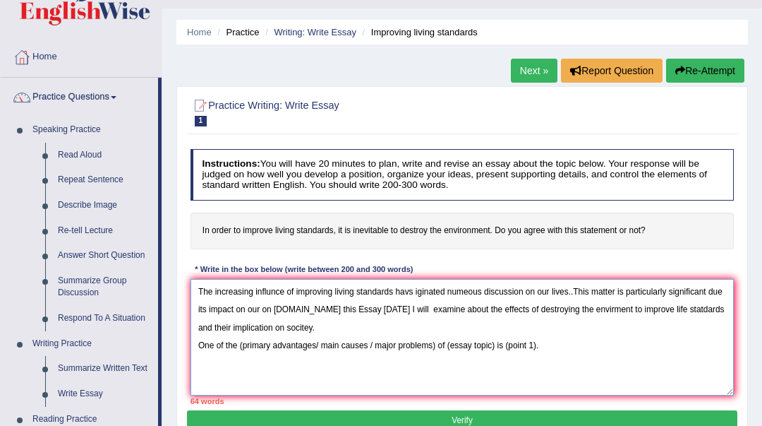
click at [242, 345] on textarea "The increasing influnce of improving living standards havs iginated numeous dis…" at bounding box center [463, 337] width 544 height 116
drag, startPoint x: 323, startPoint y: 344, endPoint x: 493, endPoint y: 356, distance: 170.6
click at [493, 356] on textarea "The increasing influnce of improving living standards havs iginated numeous dis…" at bounding box center [463, 337] width 544 height 116
drag, startPoint x: 390, startPoint y: 342, endPoint x: 435, endPoint y: 352, distance: 46.9
click at [435, 352] on textarea "The increasing influnce of improving living standards havs iginated numeous dis…" at bounding box center [463, 337] width 544 height 116
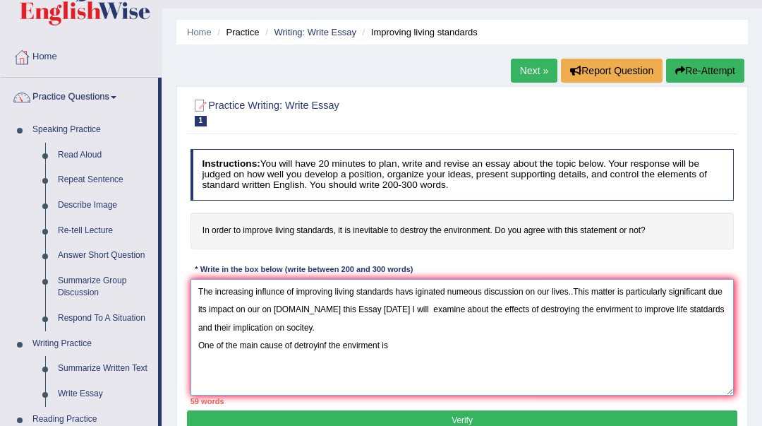
click at [326, 346] on textarea "The increasing influnce of improving living standards havs iginated numeous dis…" at bounding box center [463, 337] width 544 height 116
click at [361, 344] on textarea "The increasing influnce of improving living standards havs iginated numeous dis…" at bounding box center [463, 337] width 544 height 116
click at [408, 349] on textarea "The increasing influnce of improving living standards havs iginated numeous dis…" at bounding box center [463, 337] width 544 height 116
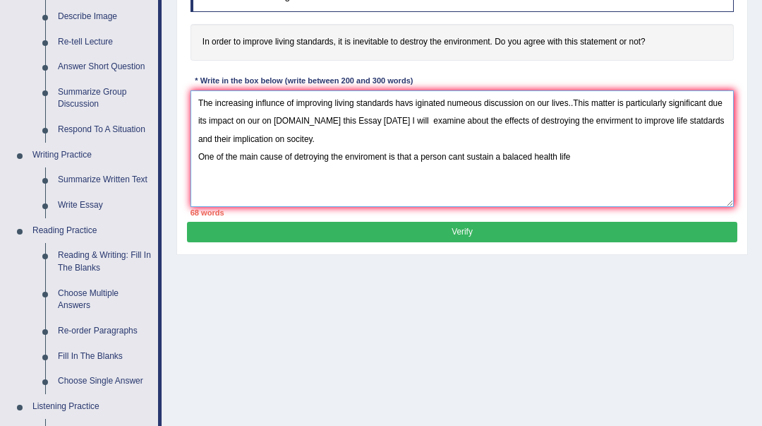
paste textarea "This is further supported by the fact that (further explanation of point 1). Re…"
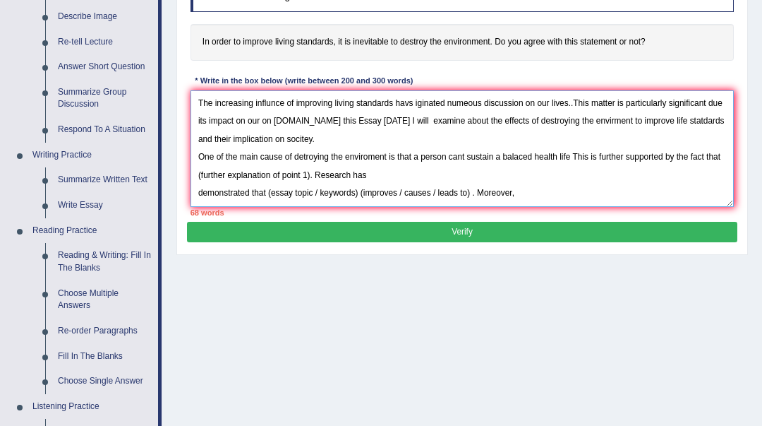
scroll to position [54, 0]
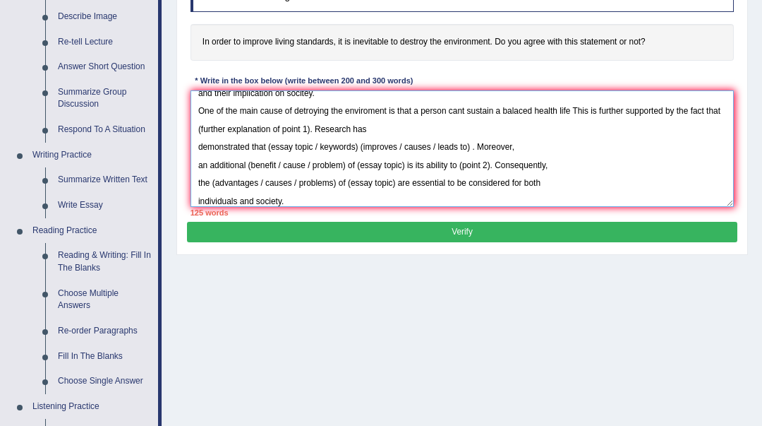
drag, startPoint x: 214, startPoint y: 128, endPoint x: 327, endPoint y: 131, distance: 113.0
click at [327, 131] on textarea "The increasing influnce of improving living standards havs iginated numeous dis…" at bounding box center [463, 148] width 544 height 116
click at [462, 111] on textarea "The increasing influnce of improving living standards havs iginated numeous dis…" at bounding box center [463, 148] width 544 height 116
click at [452, 111] on textarea "The increasing influnce of improving living standards havs iginated numeous dis…" at bounding box center [463, 148] width 544 height 116
click at [529, 110] on textarea "The increasing influnce of improving living standards havs iginated numeous dis…" at bounding box center [463, 148] width 544 height 116
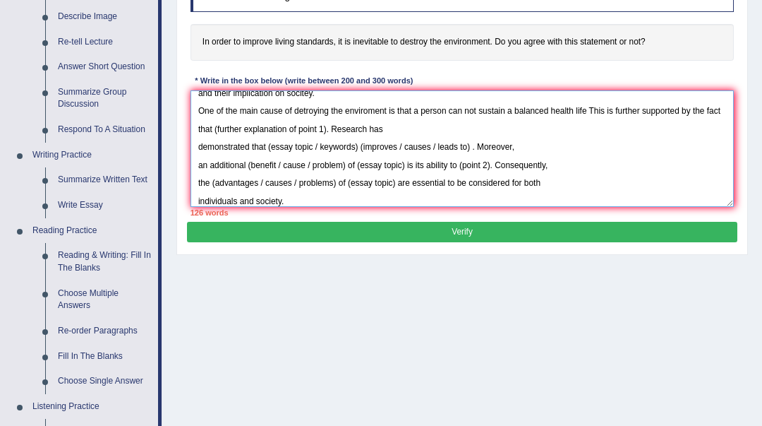
click at [575, 110] on textarea "The increasing influnce of improving living standards havs iginated numeous dis…" at bounding box center [463, 148] width 544 height 116
drag, startPoint x: 232, startPoint y: 128, endPoint x: 349, endPoint y: 128, distance: 116.4
click at [349, 128] on textarea "The increasing influnce of improving living standards havs iginated numeous dis…" at bounding box center [463, 148] width 544 height 116
drag, startPoint x: 272, startPoint y: 147, endPoint x: 360, endPoint y: 154, distance: 88.5
click at [360, 154] on textarea "The increasing influnce of improving living standards havs iginated numeous dis…" at bounding box center [463, 148] width 544 height 116
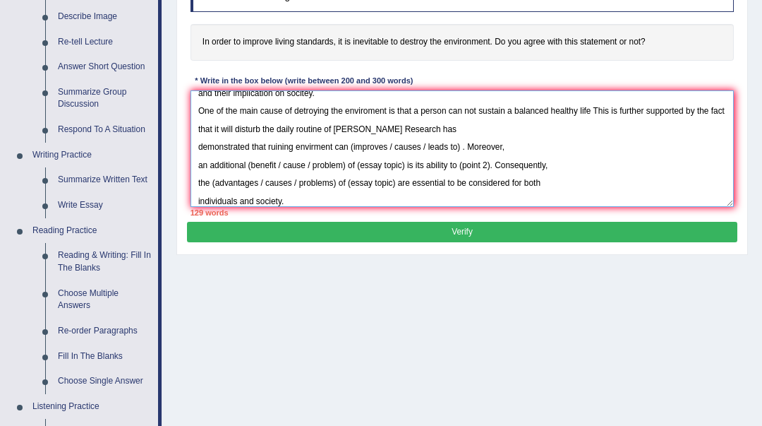
drag, startPoint x: 351, startPoint y: 145, endPoint x: 397, endPoint y: 144, distance: 46.6
click at [397, 144] on textarea "The increasing influnce of improving living standards havs iginated numeous dis…" at bounding box center [463, 148] width 544 height 116
drag, startPoint x: 403, startPoint y: 145, endPoint x: 380, endPoint y: 145, distance: 22.6
click at [380, 145] on textarea "The increasing influnce of improving living standards havs iginated numeous dis…" at bounding box center [463, 148] width 544 height 116
click at [392, 148] on textarea "The increasing influnce of improving living standards havs iginated numeous dis…" at bounding box center [463, 148] width 544 height 116
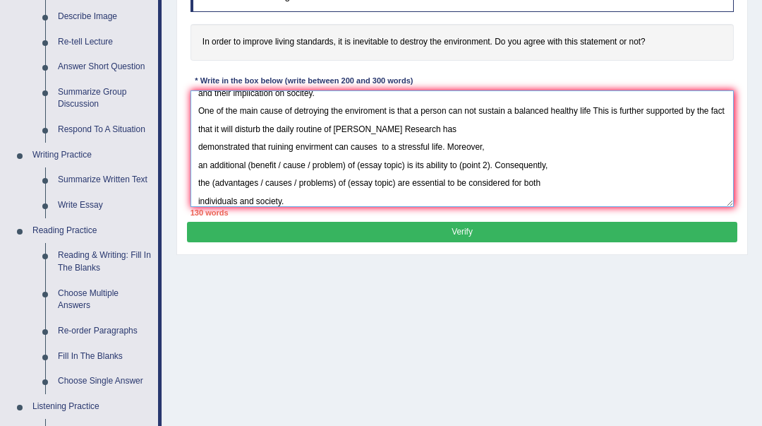
drag, startPoint x: 277, startPoint y: 164, endPoint x: 246, endPoint y: 164, distance: 30.4
click at [246, 164] on textarea "The increasing influnce of improving living standards havs iginated numeous dis…" at bounding box center [463, 148] width 544 height 116
drag, startPoint x: 309, startPoint y: 164, endPoint x: 249, endPoint y: 159, distance: 60.3
click at [249, 159] on textarea "The increasing influnce of improving living standards havs iginated numeous dis…" at bounding box center [463, 148] width 544 height 116
click at [282, 162] on textarea "The increasing influnce of improving living standards havs iginated numeous dis…" at bounding box center [463, 148] width 544 height 116
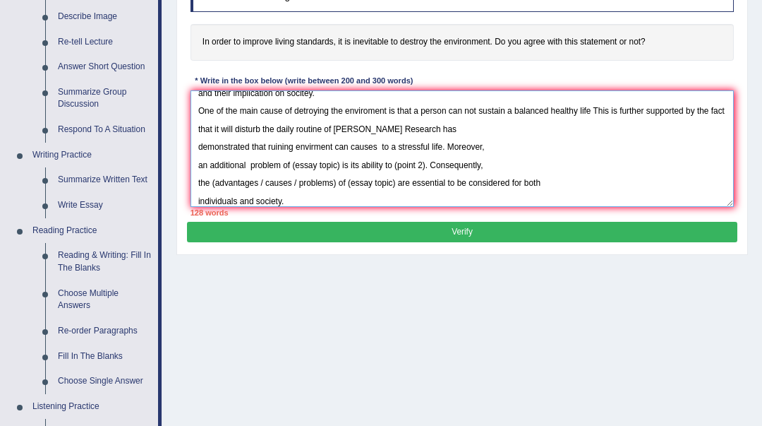
type textarea "The increasing influnce of improving living standards havs iginated numeous dis…"
click at [351, 225] on button "Verify" at bounding box center [462, 232] width 550 height 20
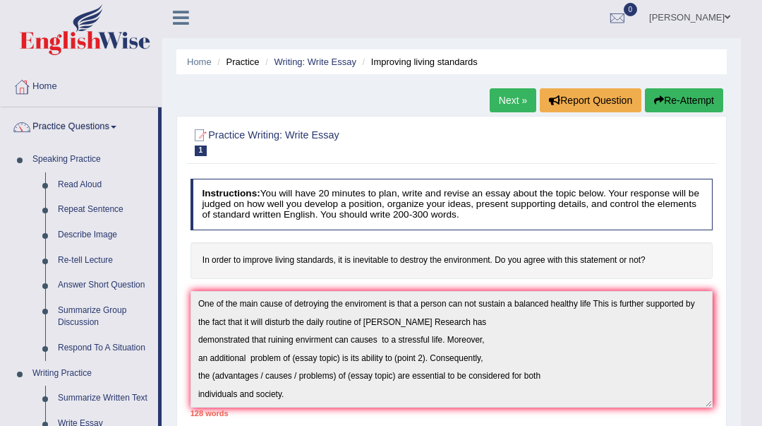
scroll to position [0, 0]
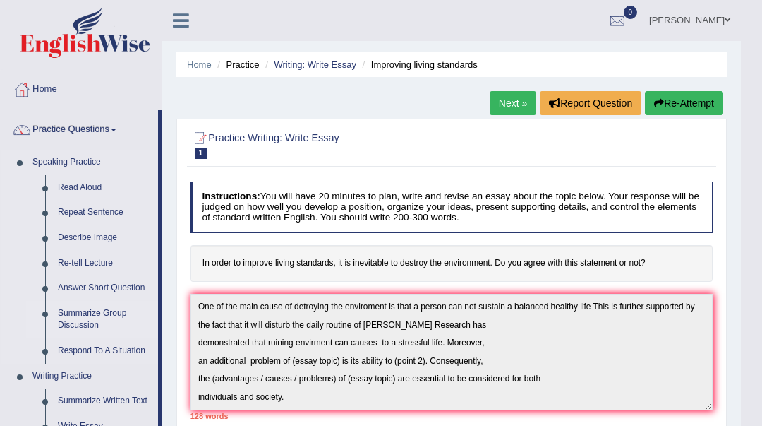
click at [116, 313] on link "Summarize Group Discussion" at bounding box center [105, 319] width 107 height 37
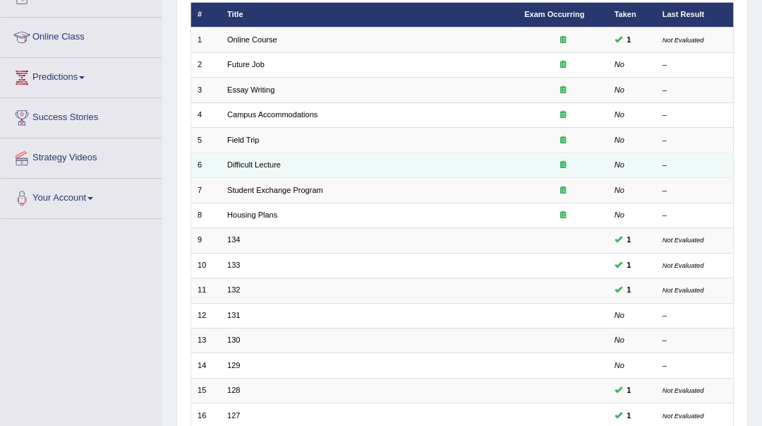
scroll to position [188, 0]
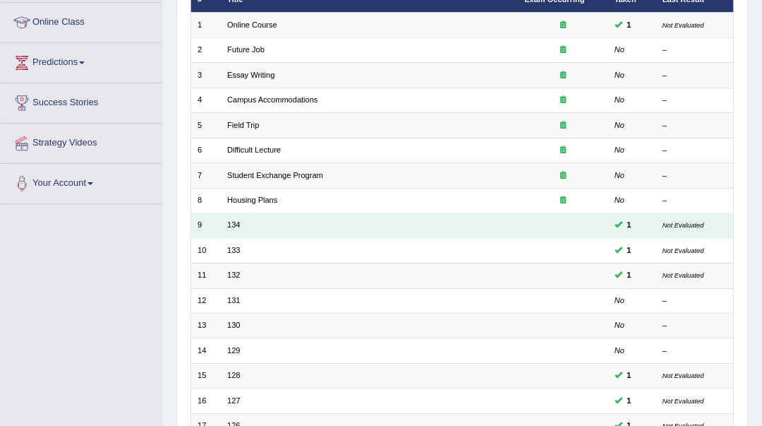
click at [226, 228] on td "134" at bounding box center [369, 225] width 297 height 25
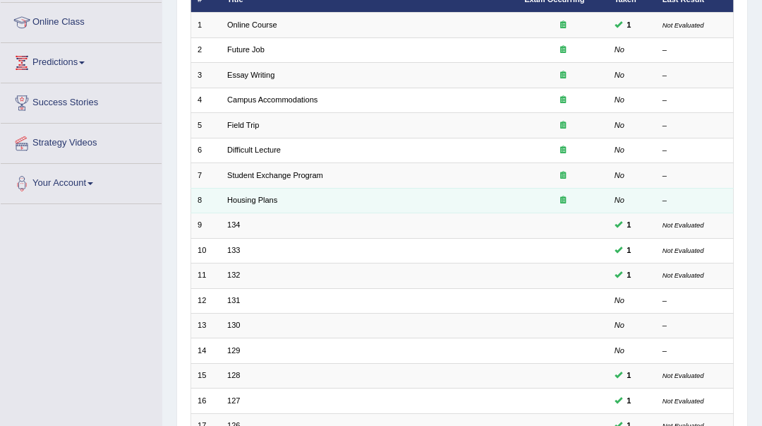
click at [224, 200] on td "Housing Plans" at bounding box center [369, 200] width 297 height 25
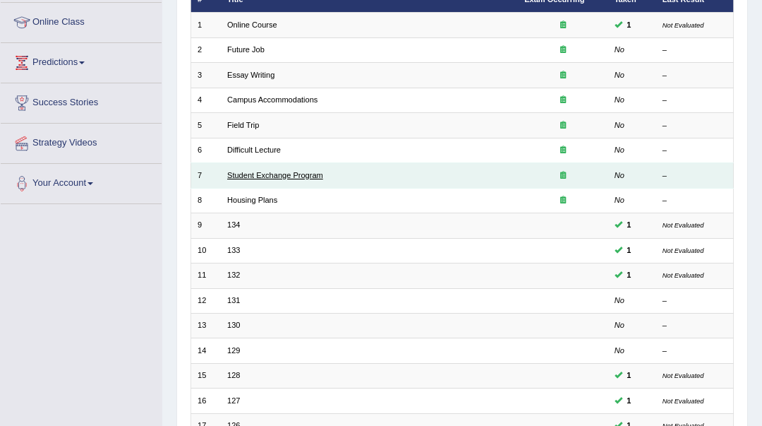
click at [236, 173] on link "Student Exchange Program" at bounding box center [275, 175] width 96 height 8
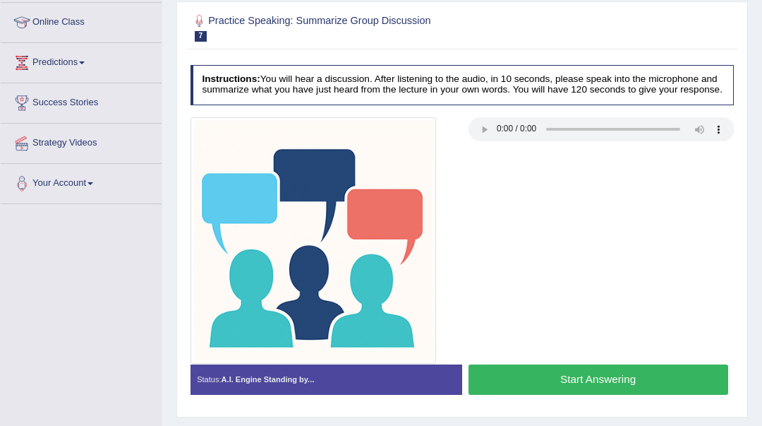
click at [654, 375] on button "Start Answering" at bounding box center [599, 379] width 260 height 30
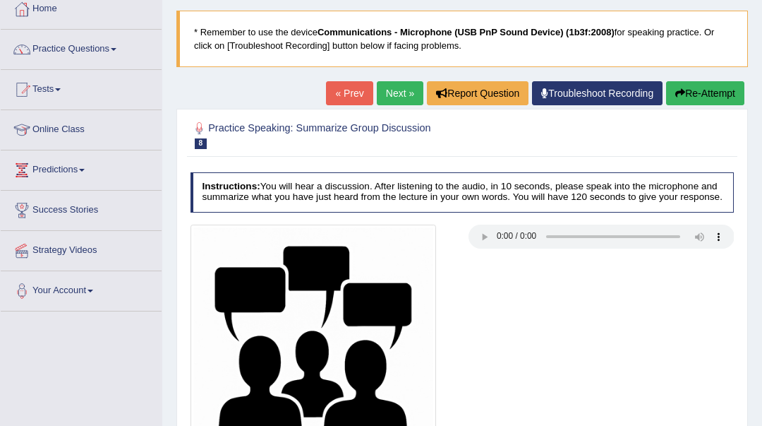
scroll to position [188, 0]
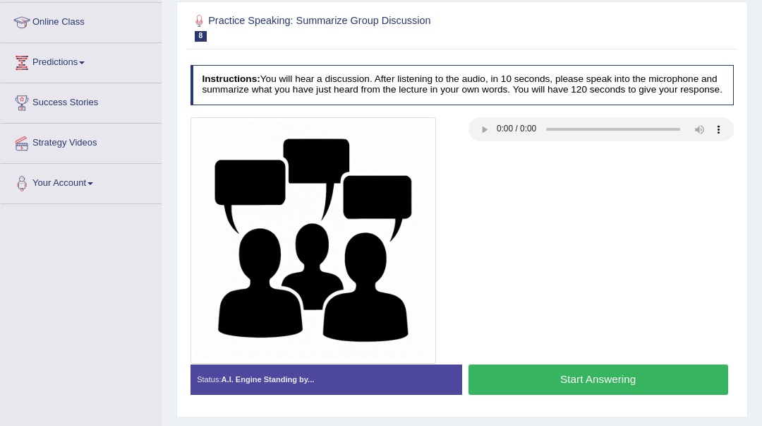
click at [529, 386] on button "Start Answering" at bounding box center [599, 379] width 260 height 30
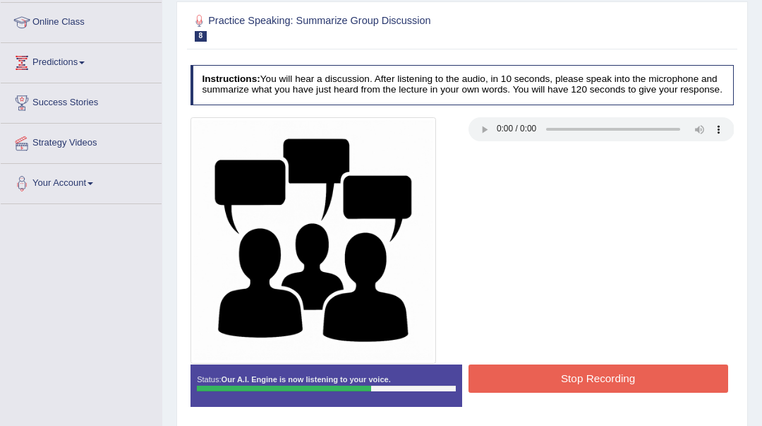
click at [594, 387] on button "Stop Recording" at bounding box center [599, 378] width 260 height 28
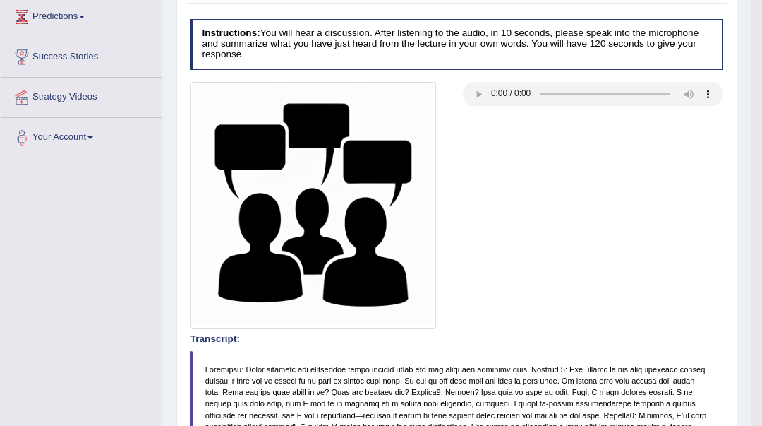
scroll to position [76, 0]
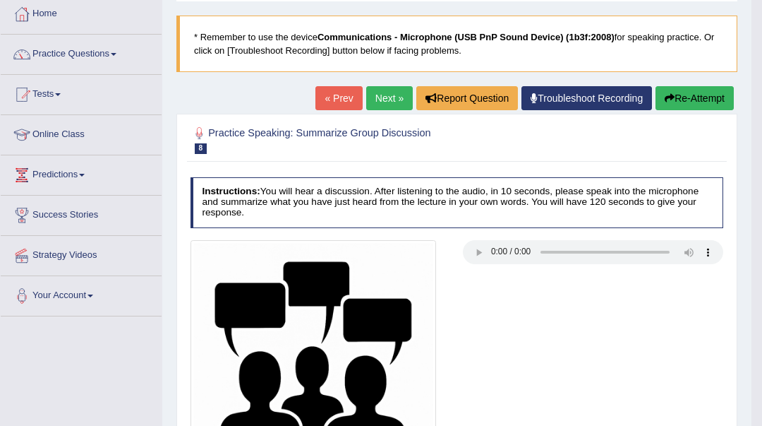
click at [392, 102] on link "Next »" at bounding box center [389, 98] width 47 height 24
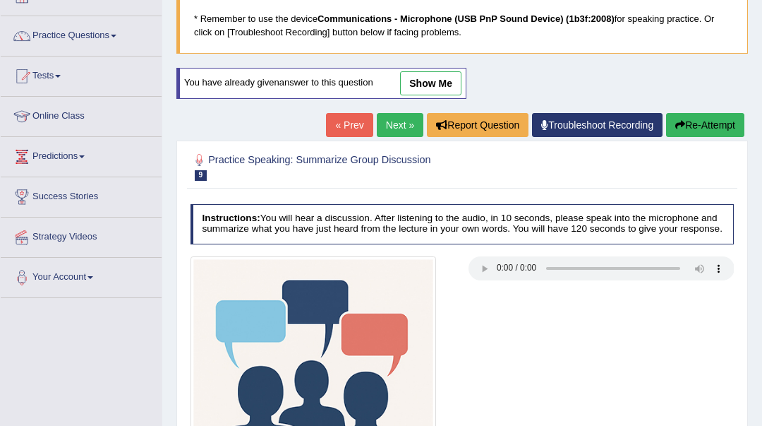
drag, startPoint x: 440, startPoint y: 74, endPoint x: 443, endPoint y: 83, distance: 9.6
click at [440, 75] on link "show me" at bounding box center [430, 83] width 61 height 24
click at [443, 84] on div "Home Practice Speaking: Summarize Group Discussion 134 * Remember to use the de…" at bounding box center [462, 259] width 600 height 706
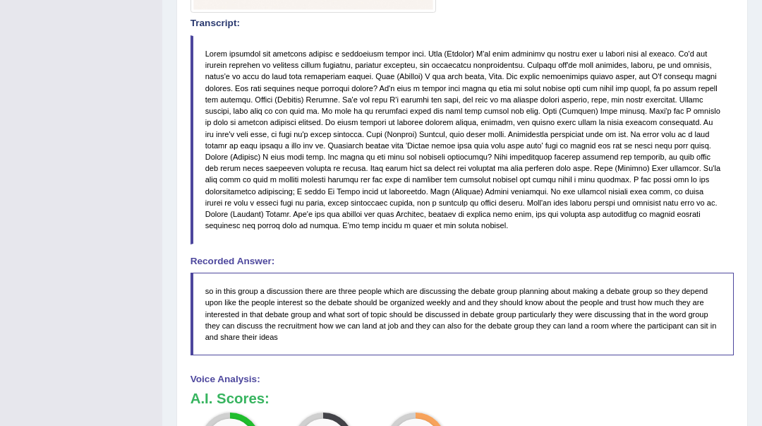
scroll to position [572, 0]
